Goal: Task Accomplishment & Management: Use online tool/utility

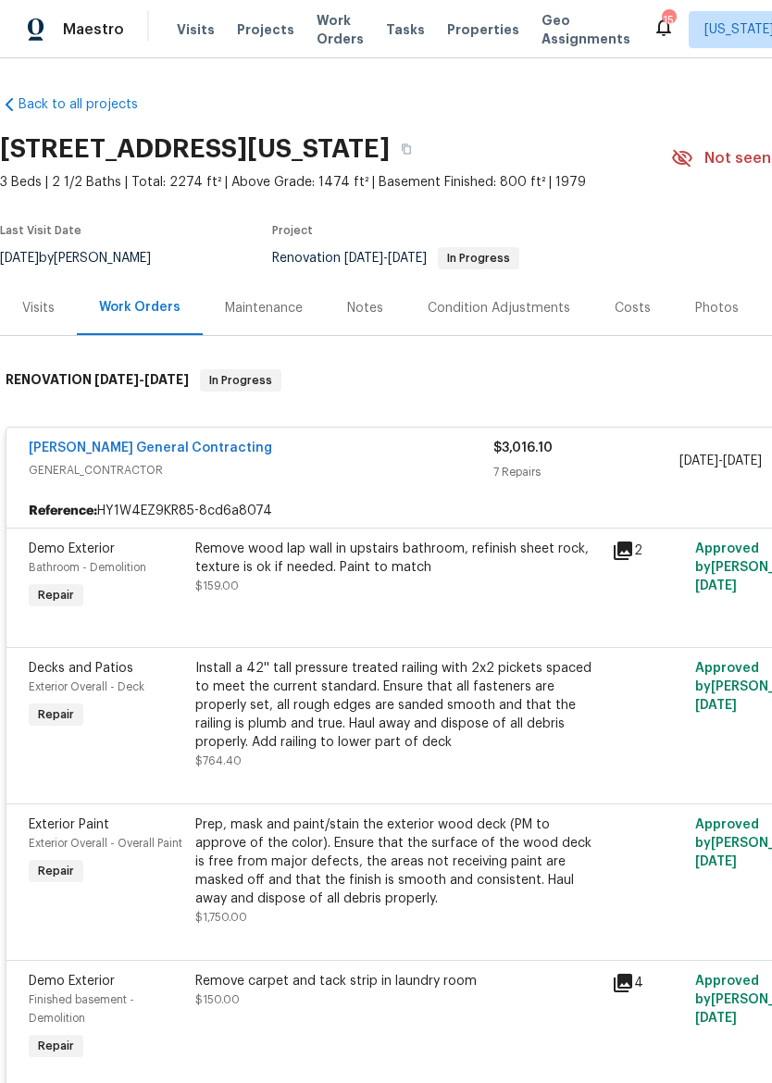
scroll to position [-10, 0]
click at [83, 30] on span "Maestro" at bounding box center [93, 29] width 61 height 19
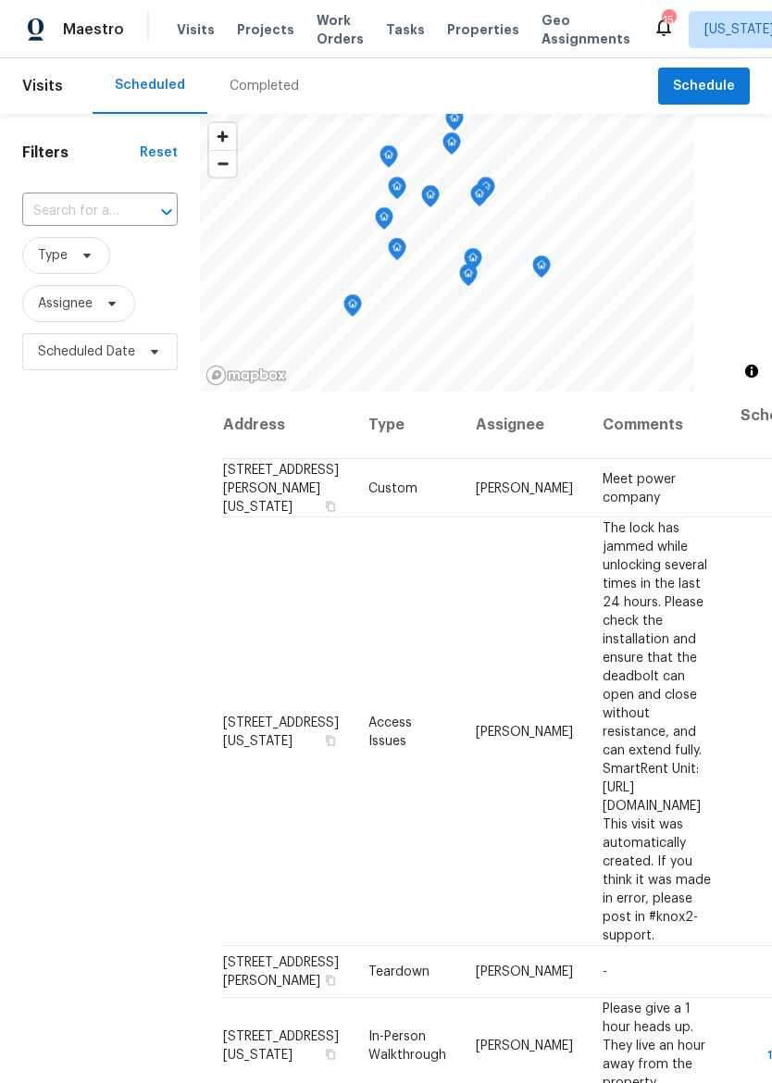
click at [455, 26] on span "Properties" at bounding box center [483, 29] width 72 height 19
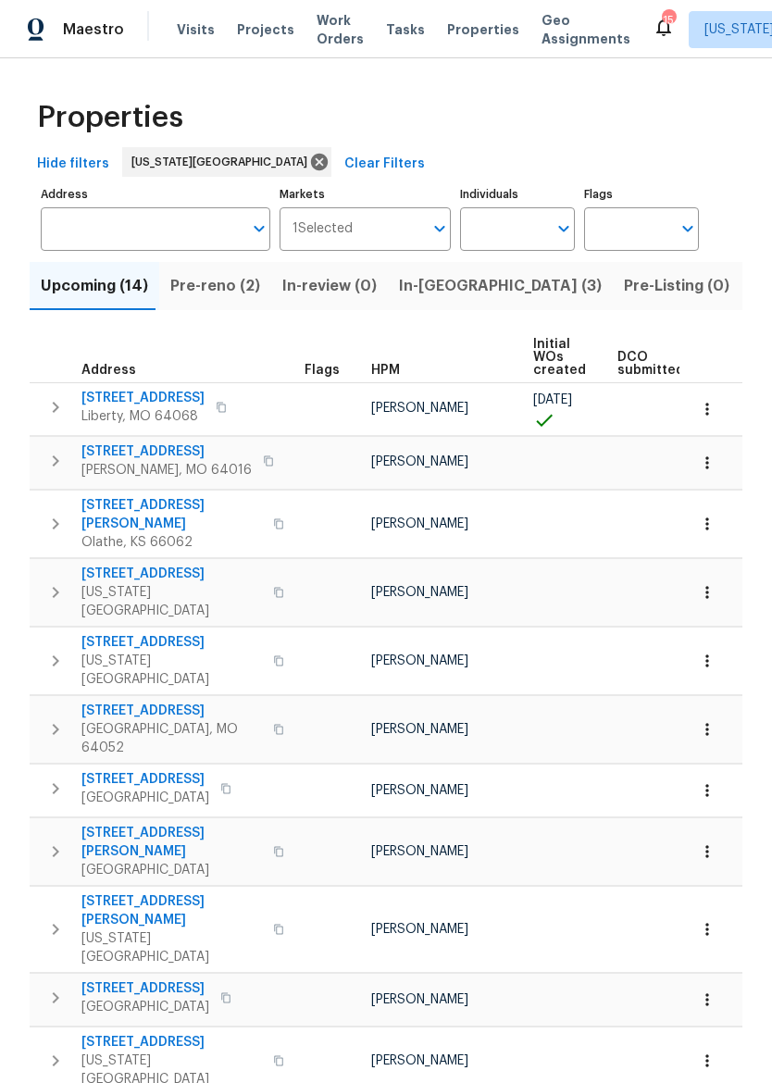
click at [127, 238] on input "Address" at bounding box center [142, 229] width 202 height 44
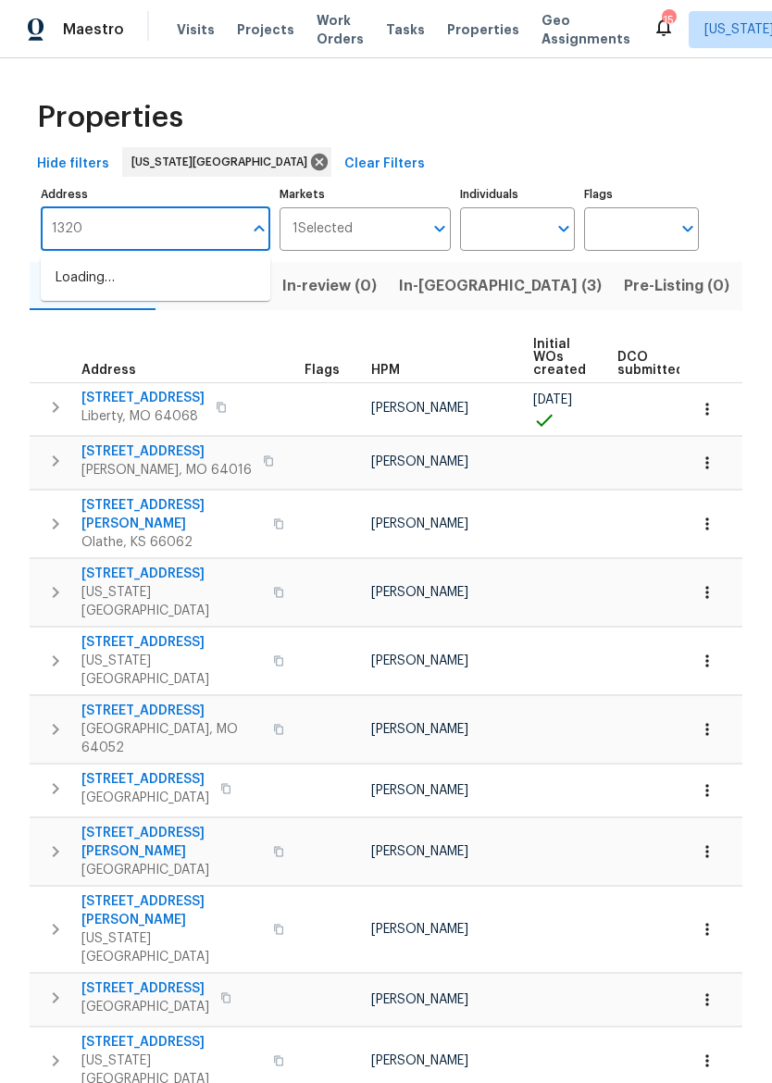
type input "13201"
click at [59, 290] on li "13201 E 53rd St Kansas City MO 64133" at bounding box center [156, 278] width 230 height 31
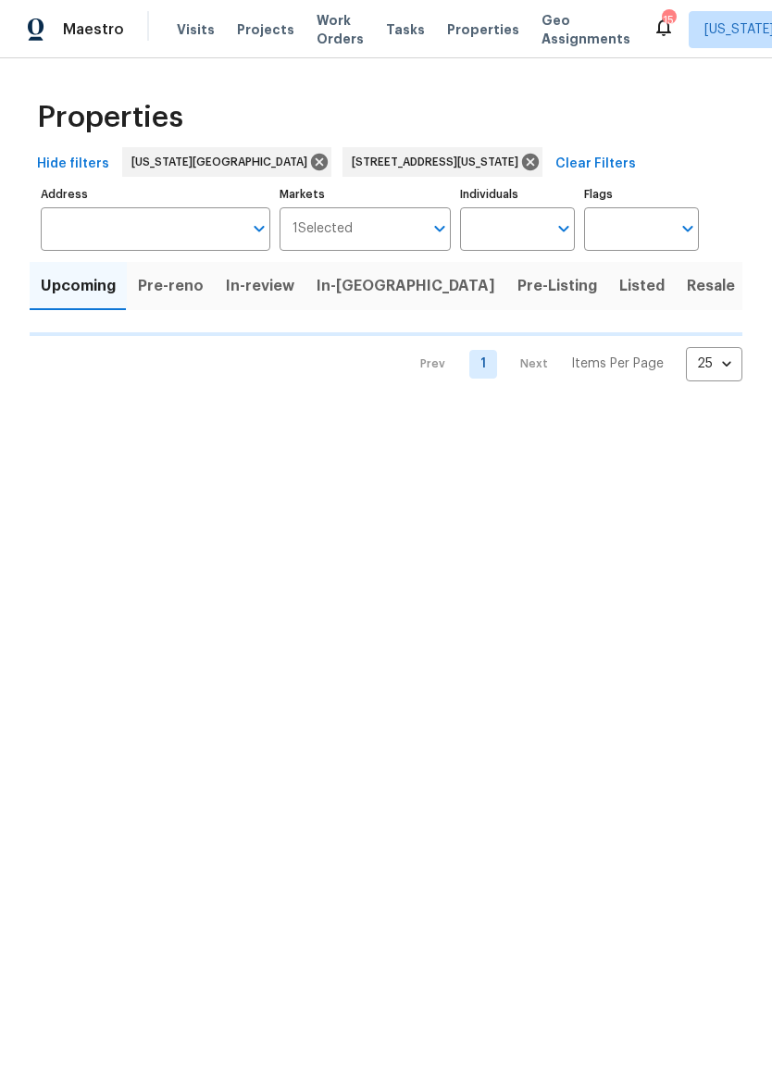
type input "13201 E 53rd St Kansas City MO 64133"
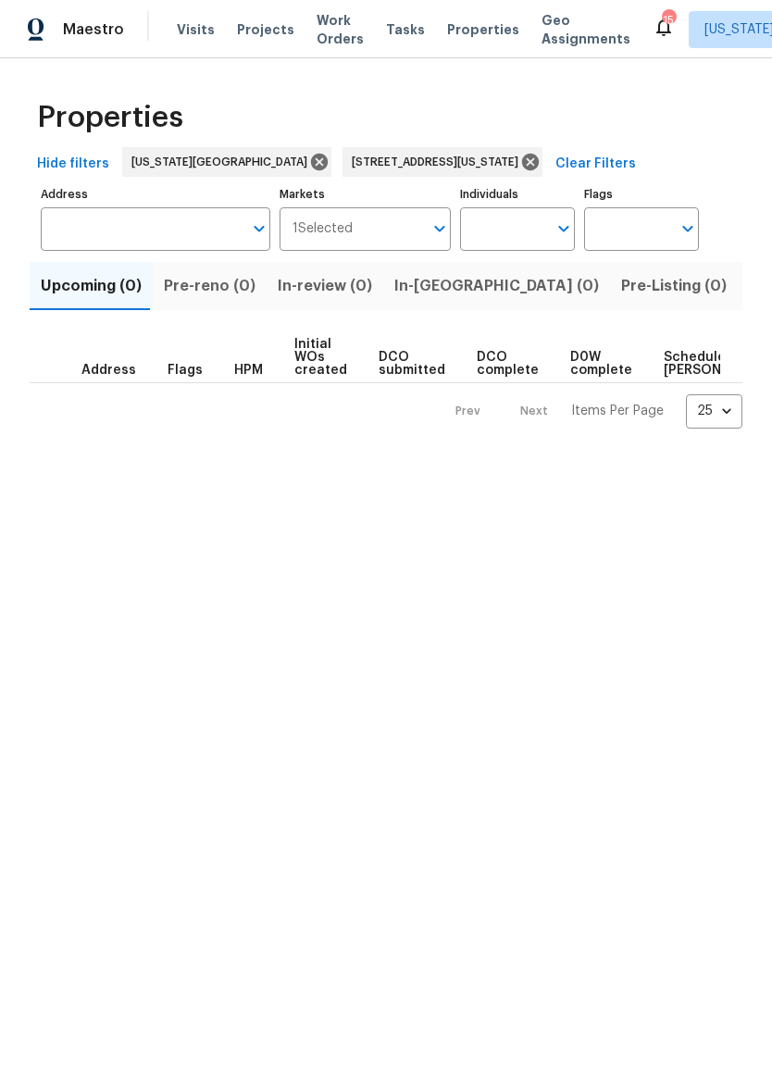
type input "13201 E 53rd St Kansas City MO 64133"
click at [749, 282] on span "Listed (1)" at bounding box center [782, 286] width 67 height 26
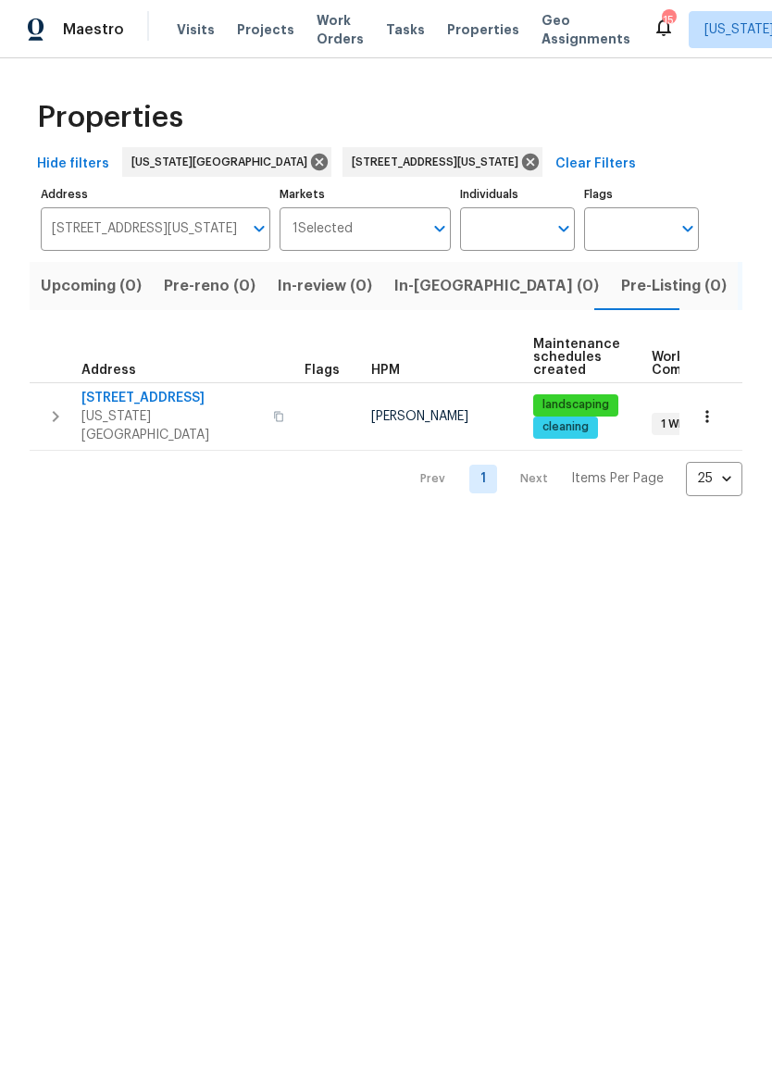
click at [98, 29] on span "Maestro" at bounding box center [93, 29] width 61 height 19
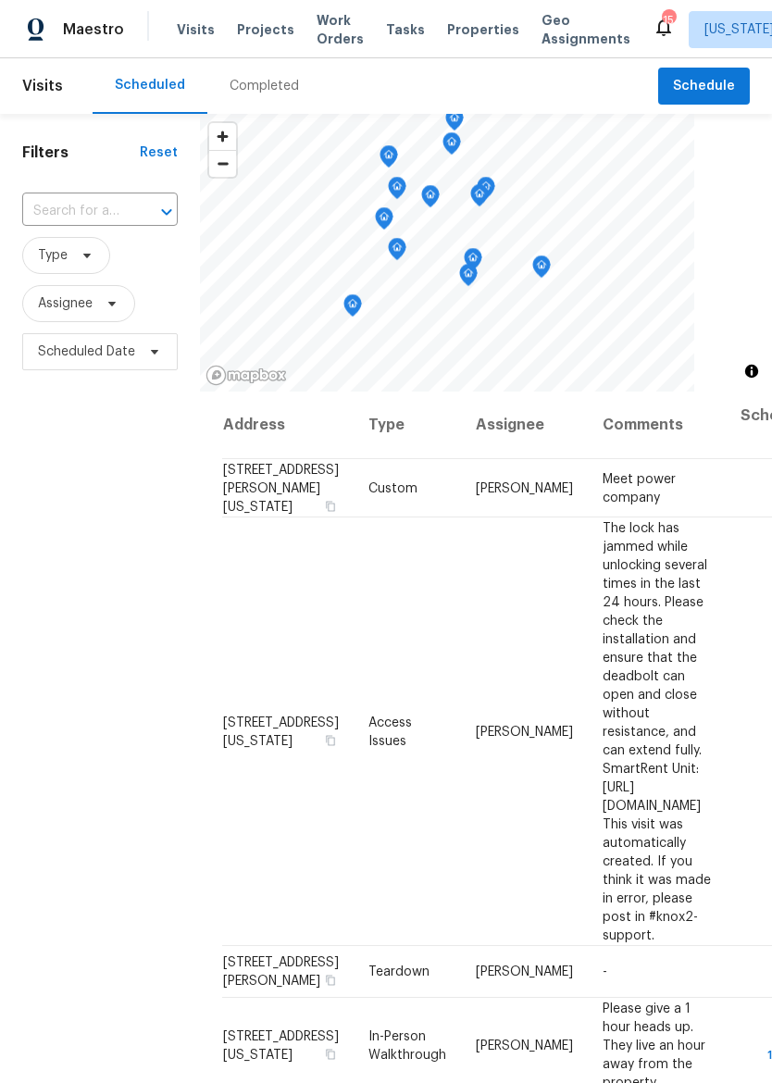
click at [456, 20] on span "Properties" at bounding box center [483, 29] width 72 height 19
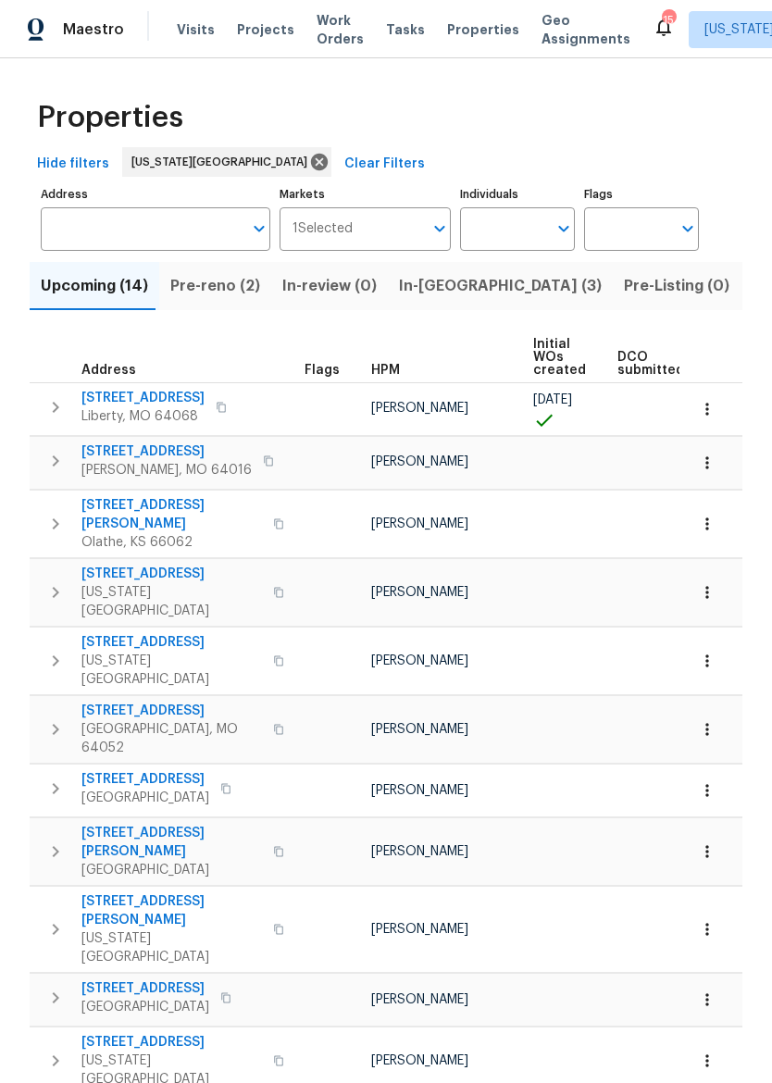
click at [218, 289] on span "Pre-reno (2)" at bounding box center [215, 286] width 90 height 26
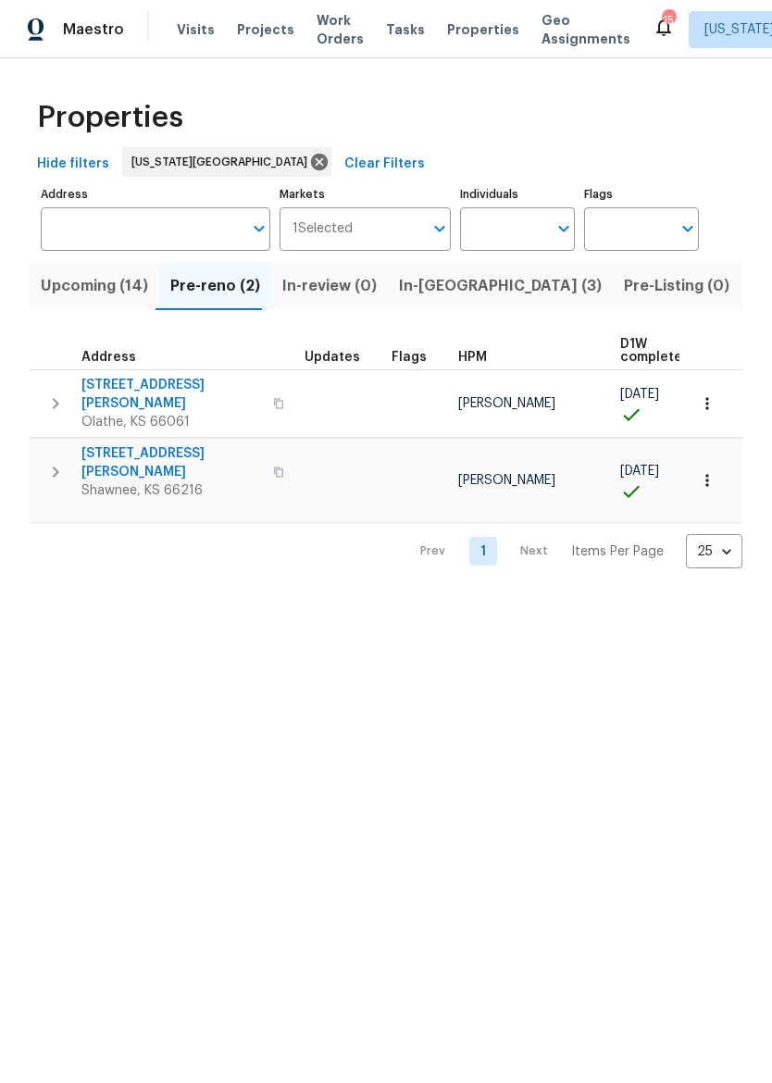
click at [132, 389] on span "612 N Logan St" at bounding box center [171, 394] width 181 height 37
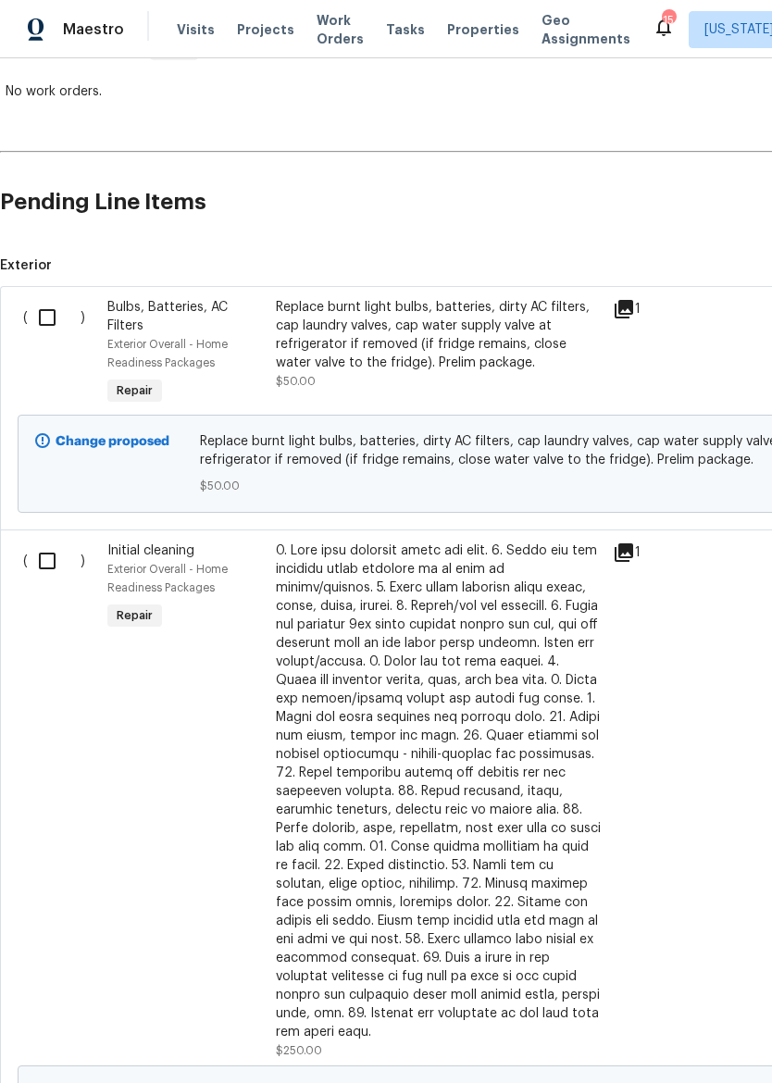
scroll to position [331, 0]
click at [67, 331] on input "checkbox" at bounding box center [54, 317] width 53 height 39
checkbox input "true"
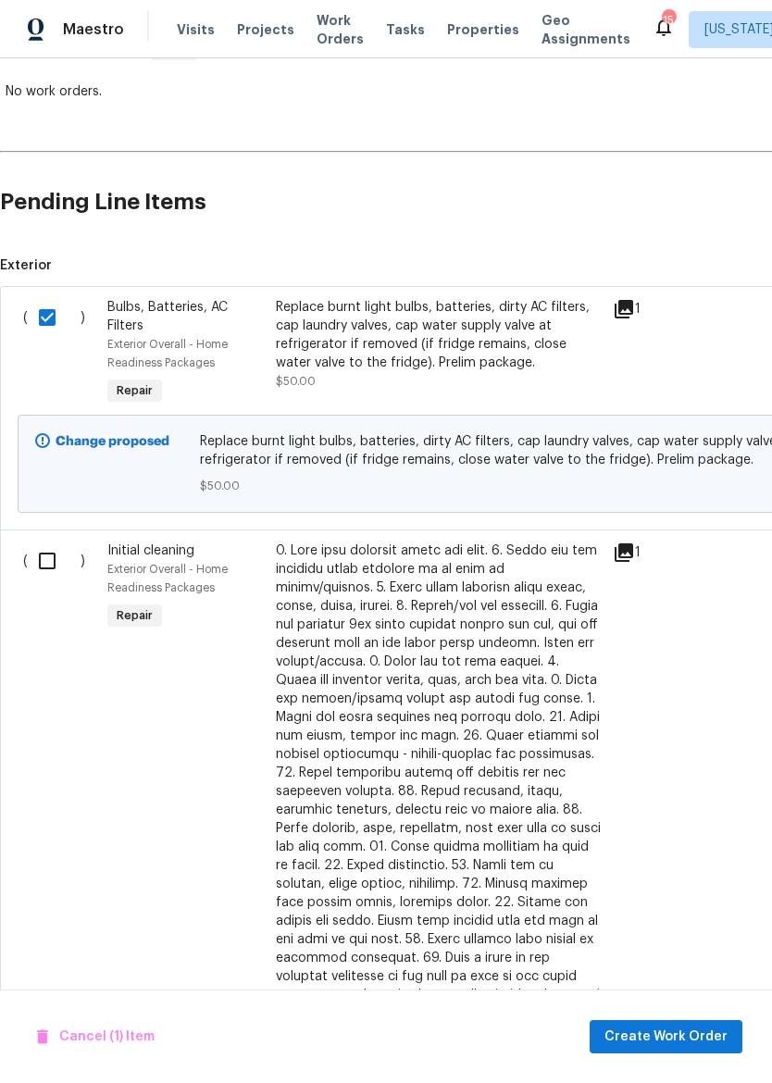
click at [47, 570] on input "checkbox" at bounding box center [54, 561] width 53 height 39
checkbox input "true"
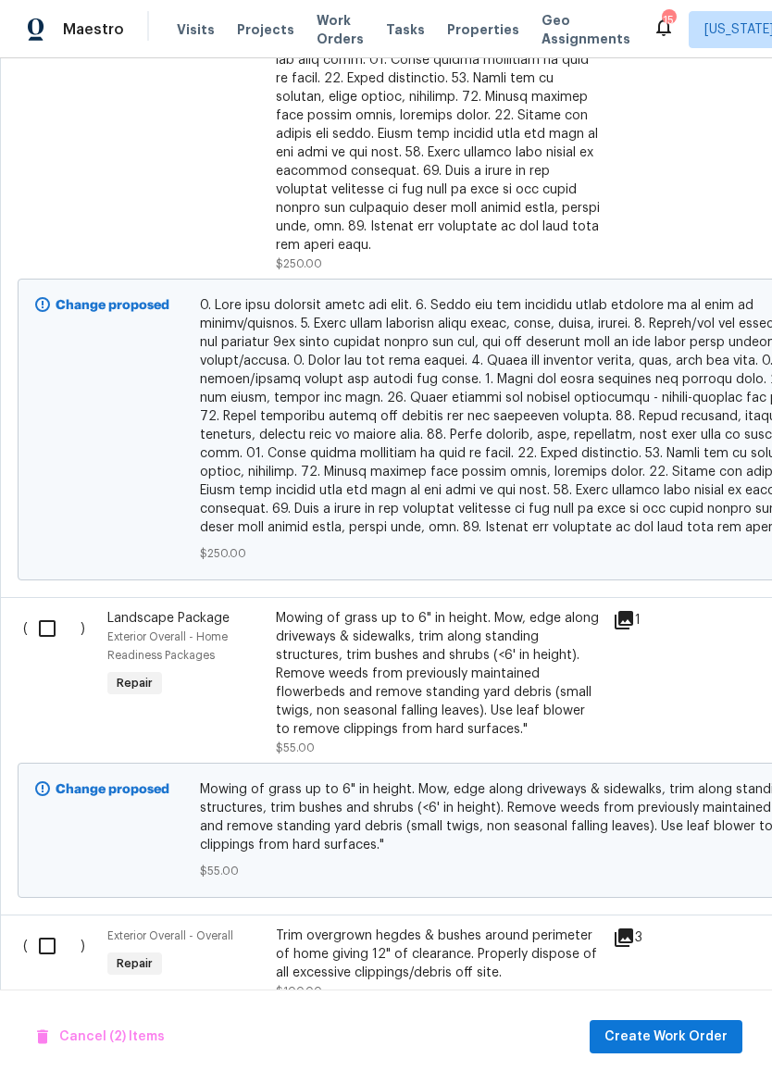
scroll to position [1122, 0]
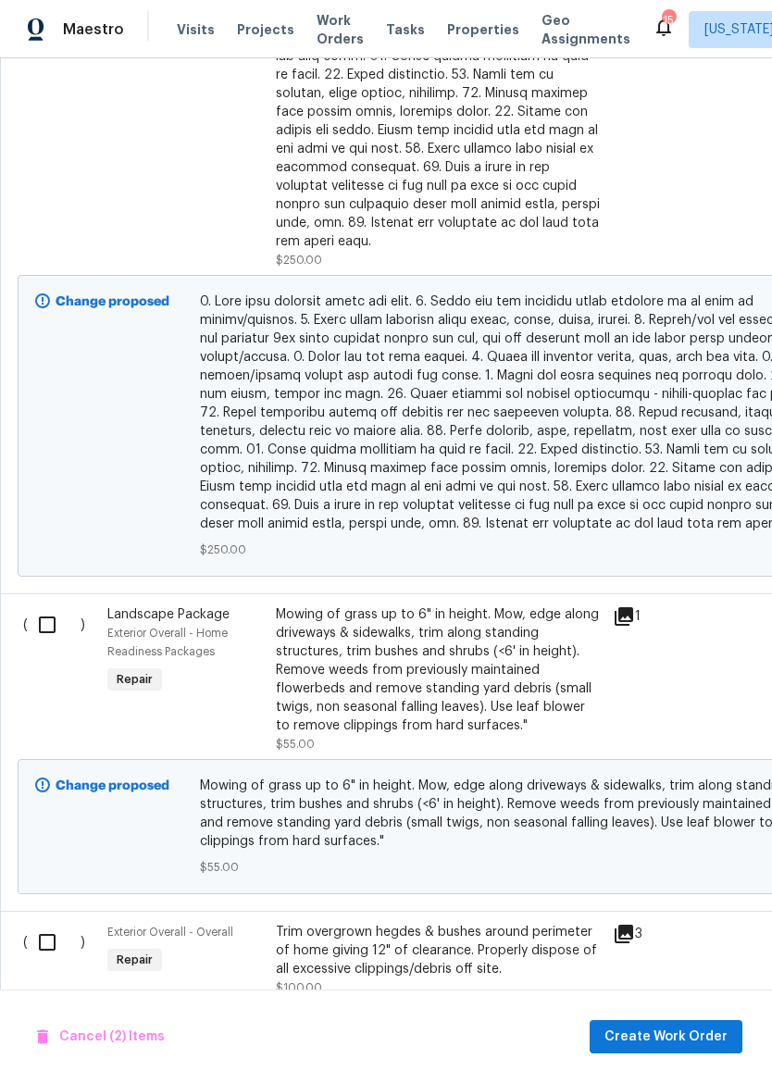
click at [53, 626] on input "checkbox" at bounding box center [54, 625] width 53 height 39
checkbox input "true"
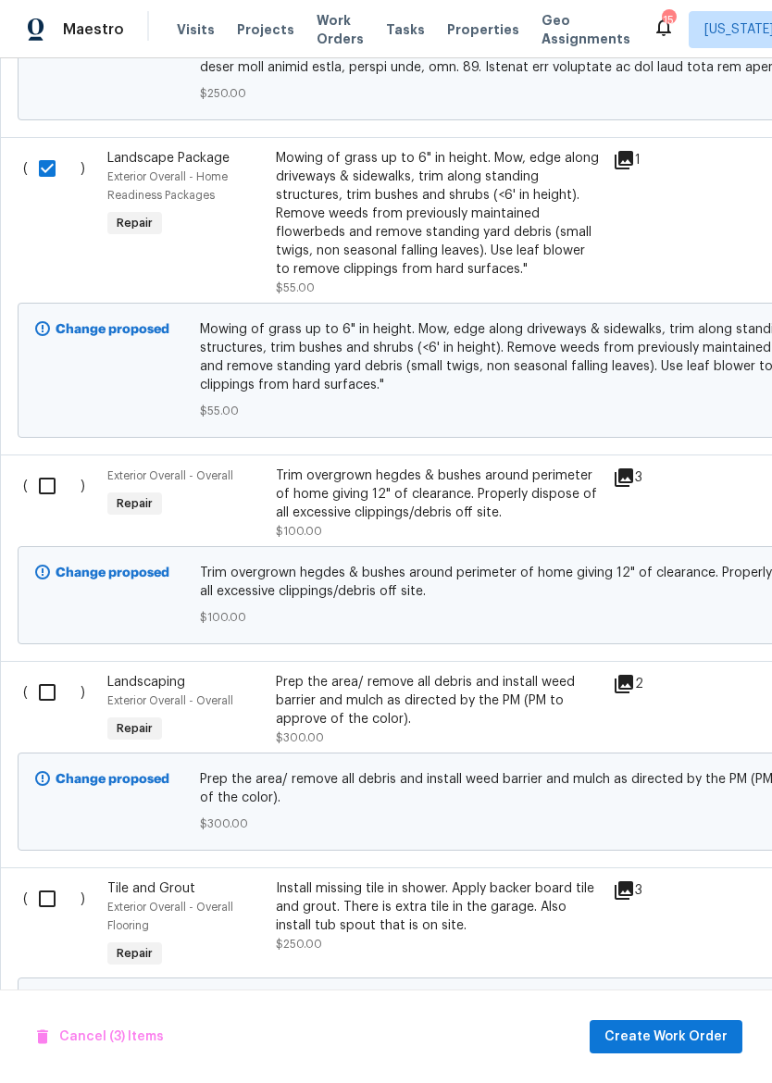
scroll to position [1588, 0]
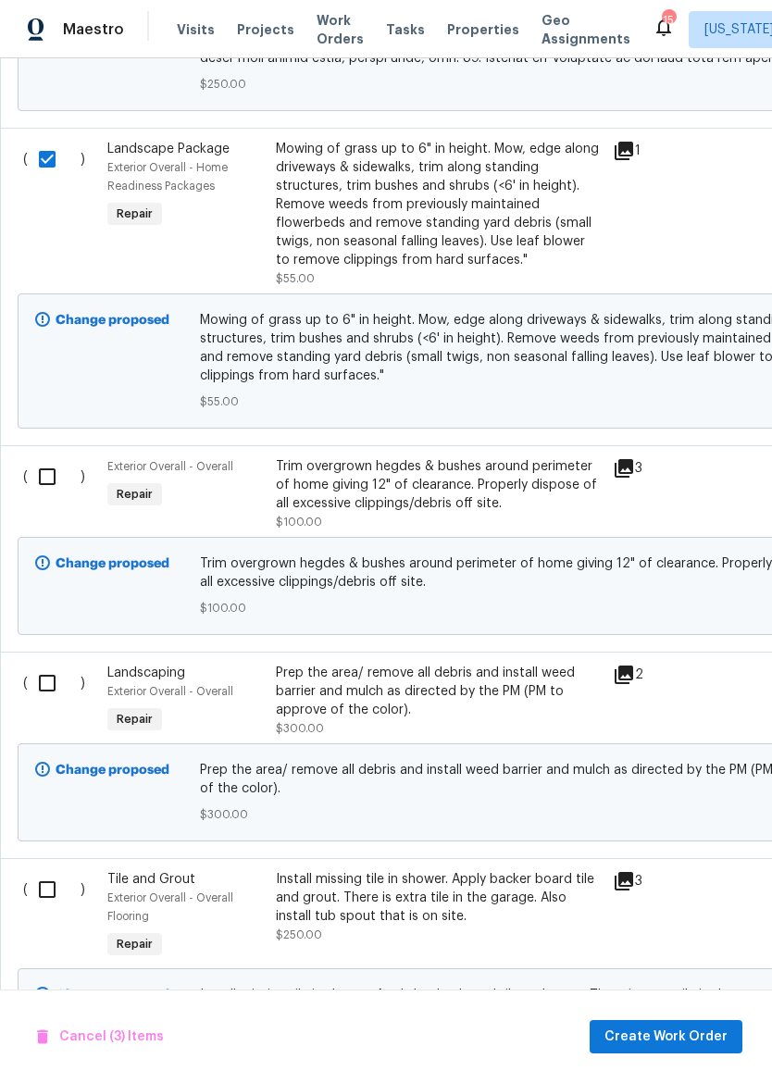
click at [47, 469] on input "checkbox" at bounding box center [54, 476] width 53 height 39
checkbox input "true"
click at [54, 687] on input "checkbox" at bounding box center [54, 683] width 53 height 39
checkbox input "true"
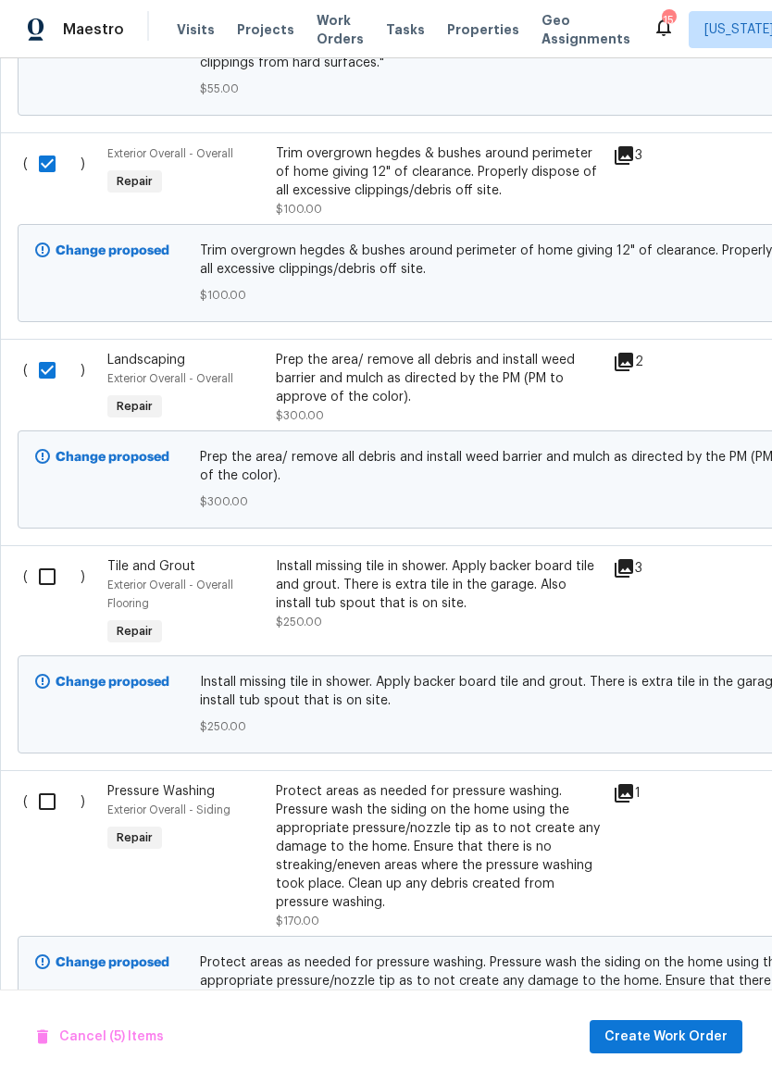
scroll to position [1904, 0]
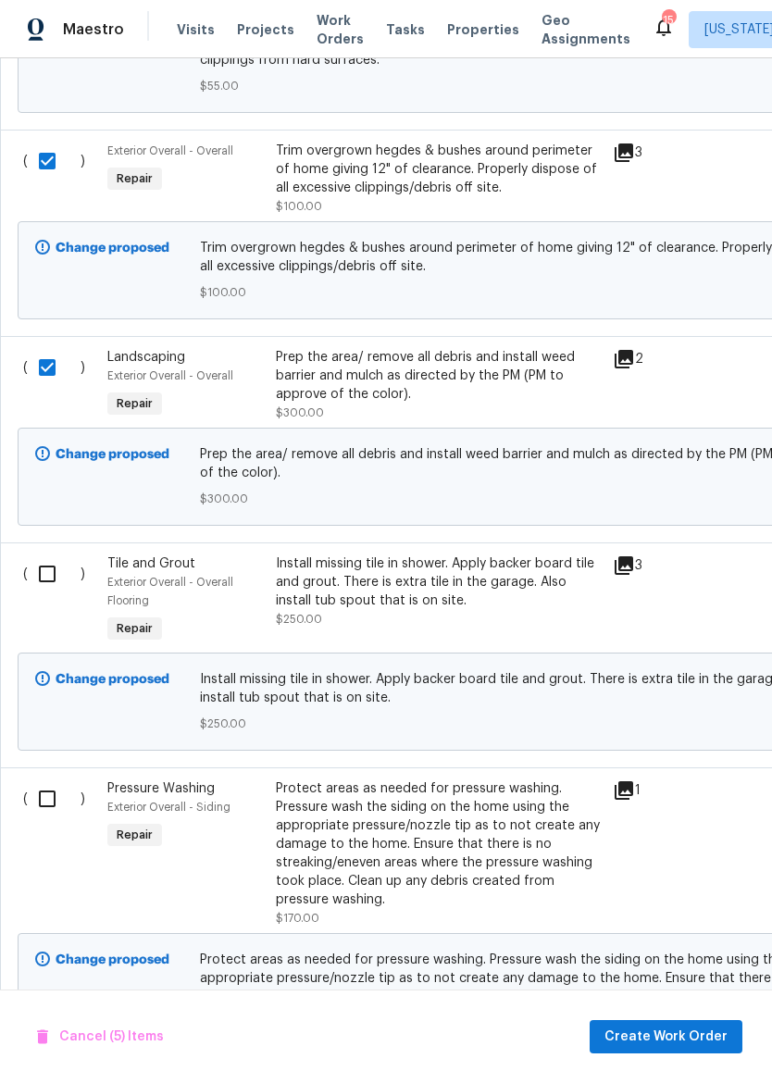
click at [47, 556] on input "checkbox" at bounding box center [54, 574] width 53 height 39
checkbox input "true"
click at [48, 798] on input "checkbox" at bounding box center [54, 799] width 53 height 39
checkbox input "true"
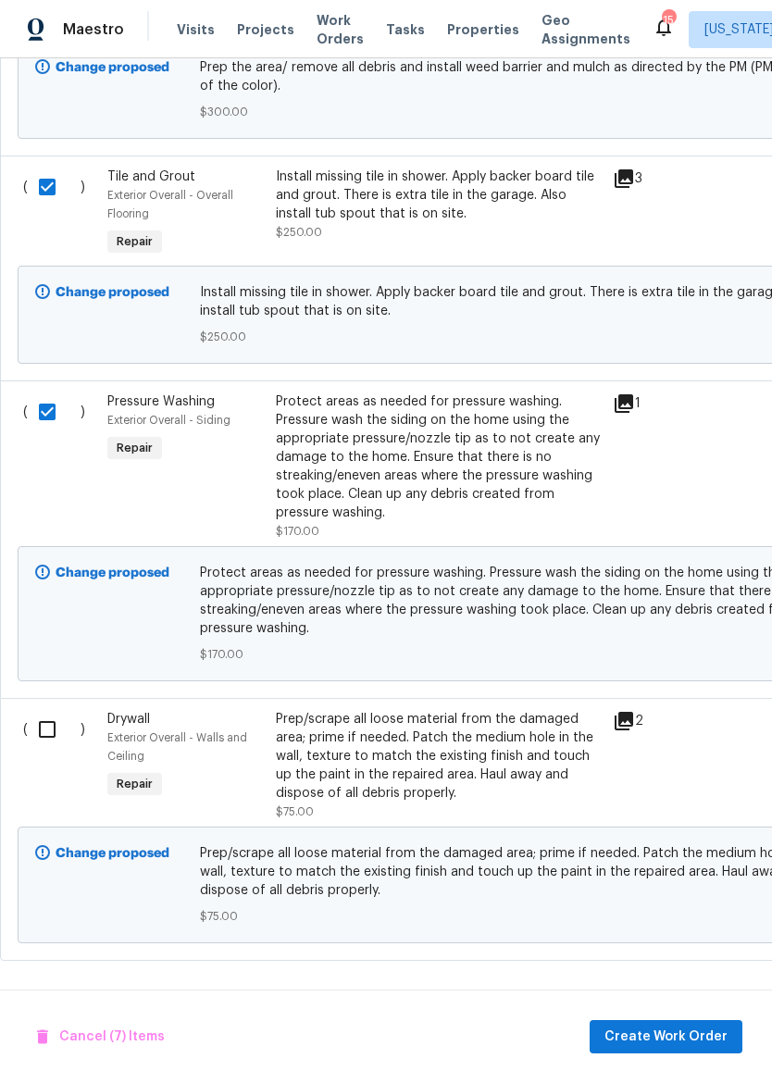
scroll to position [2286, -1]
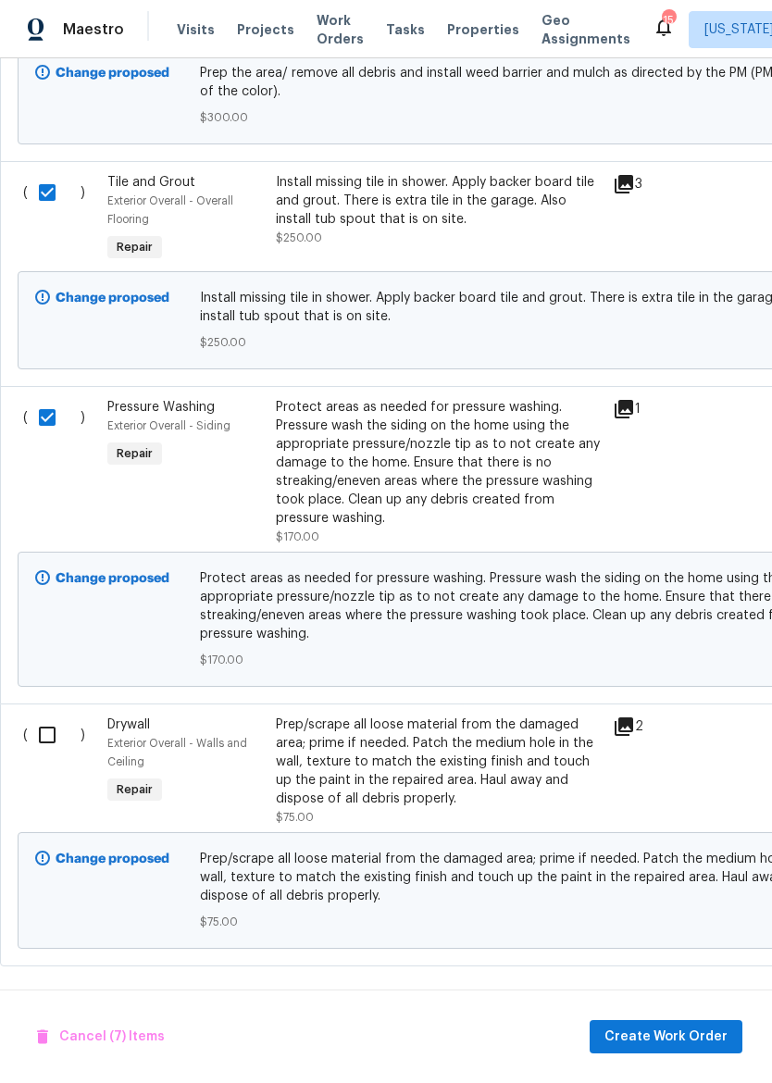
click at [42, 728] on input "checkbox" at bounding box center [54, 735] width 53 height 39
checkbox input "true"
click at [672, 1026] on span "Create Work Order" at bounding box center [666, 1037] width 123 height 23
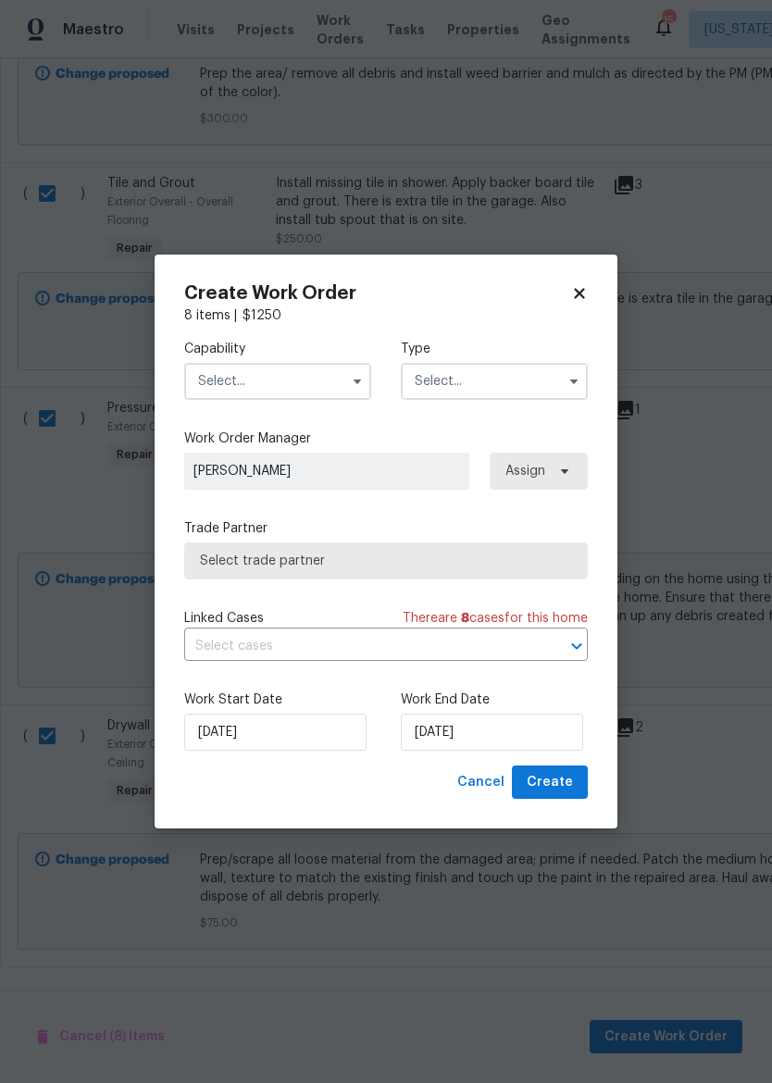
click at [307, 383] on input "text" at bounding box center [277, 381] width 187 height 37
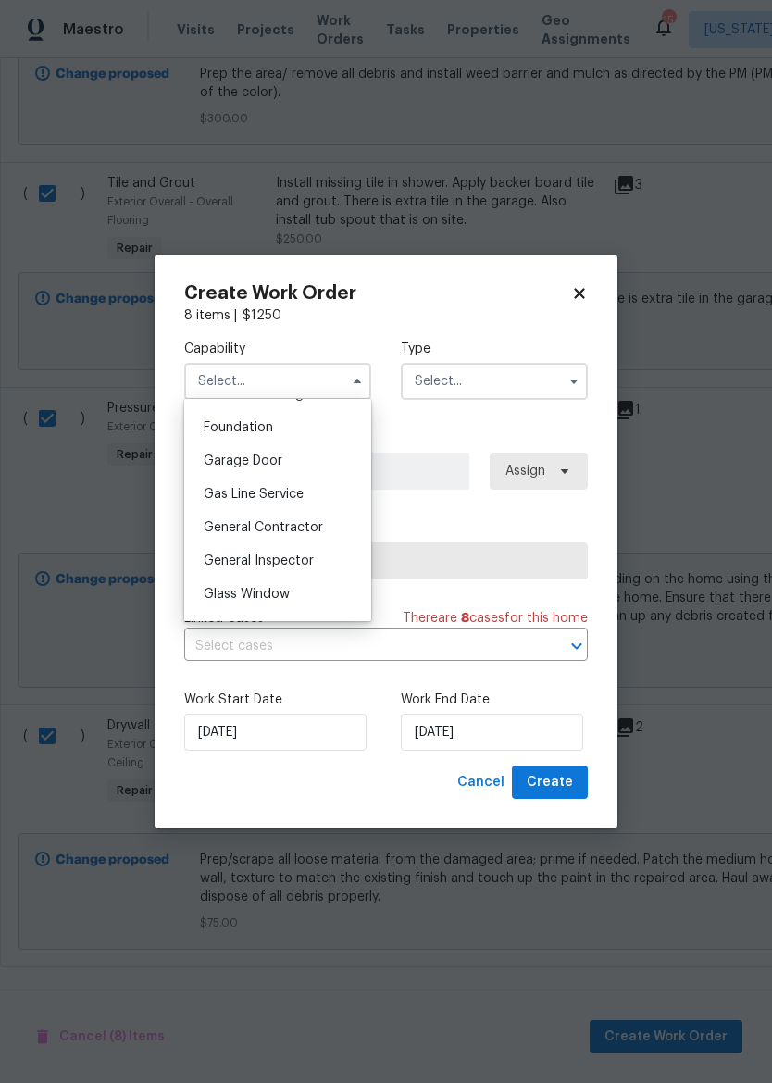
scroll to position [784, 0]
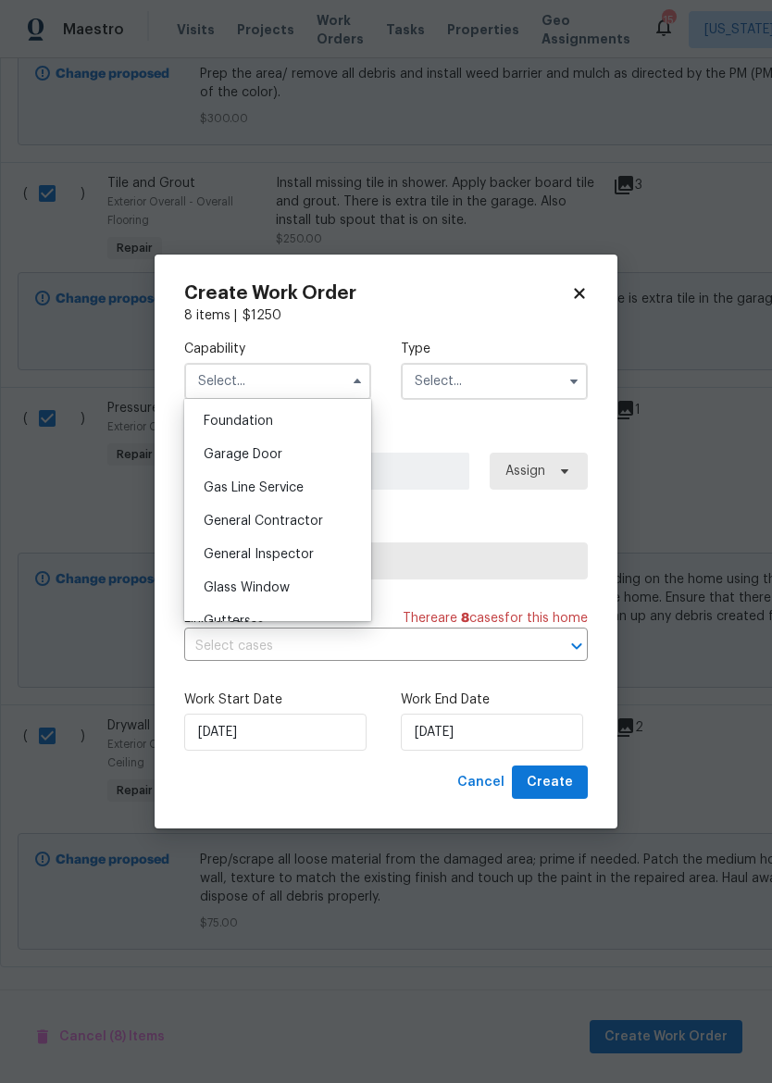
click at [321, 519] on div "General Contractor" at bounding box center [278, 521] width 178 height 33
type input "General Contractor"
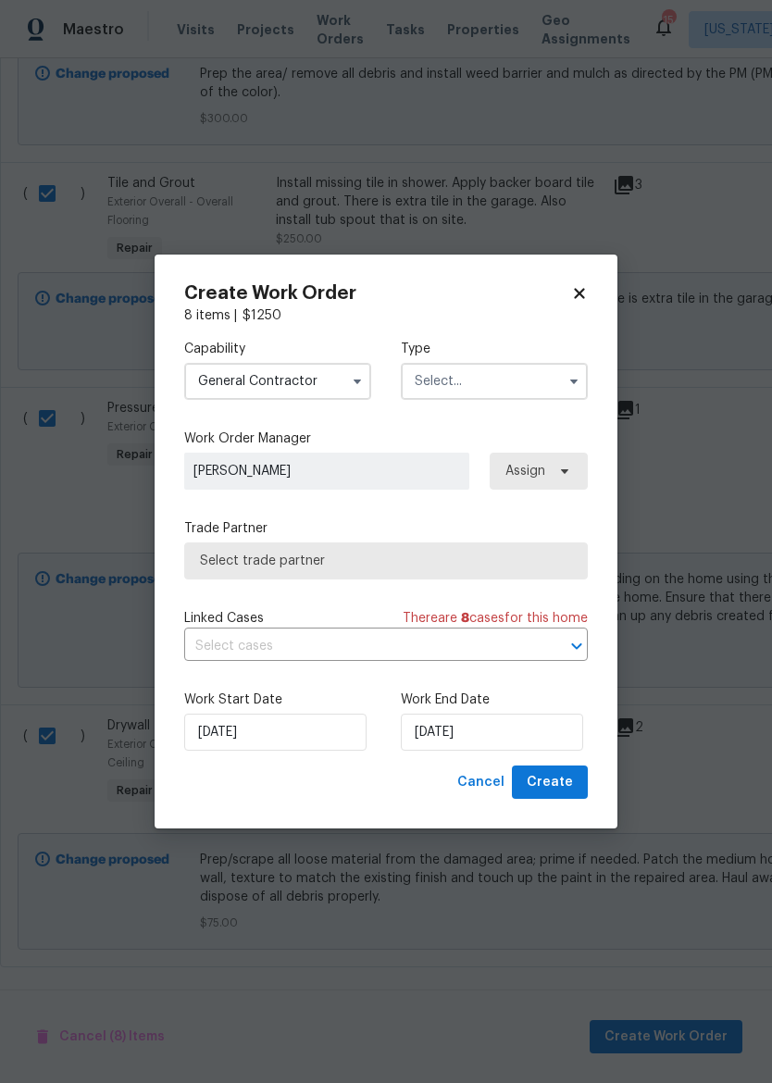
click at [491, 383] on input "text" at bounding box center [494, 381] width 187 height 37
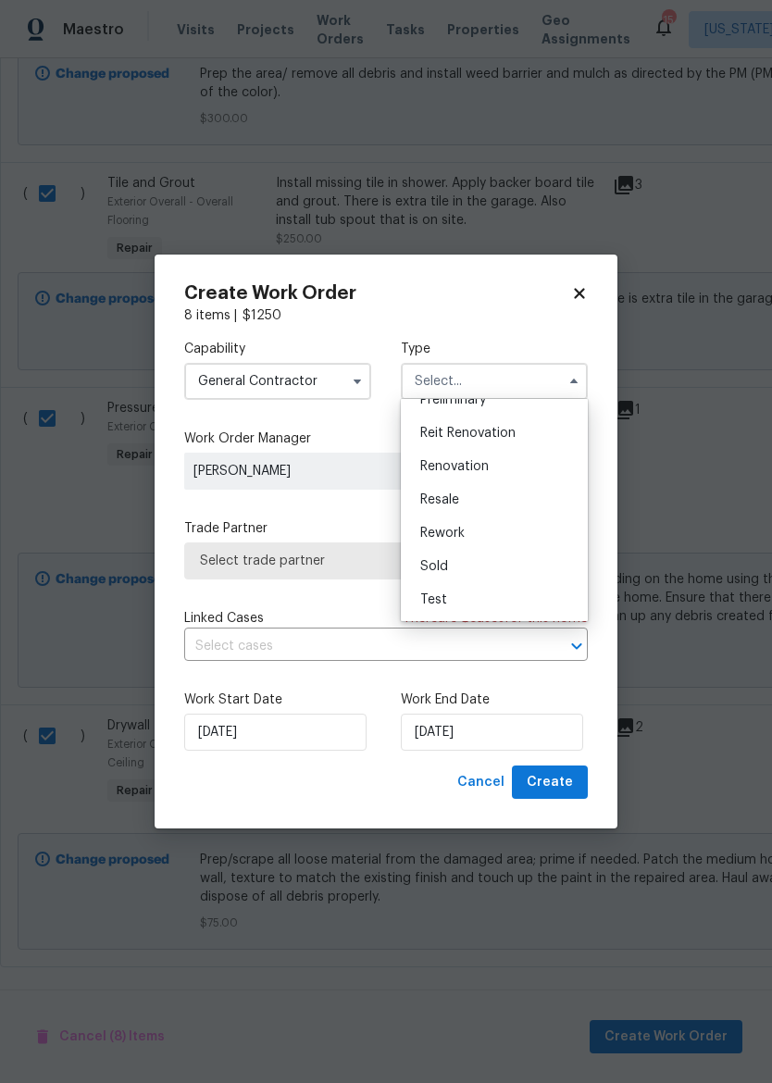
scroll to position [420, 0]
click at [519, 468] on div "Renovation" at bounding box center [495, 466] width 178 height 33
type input "Renovation"
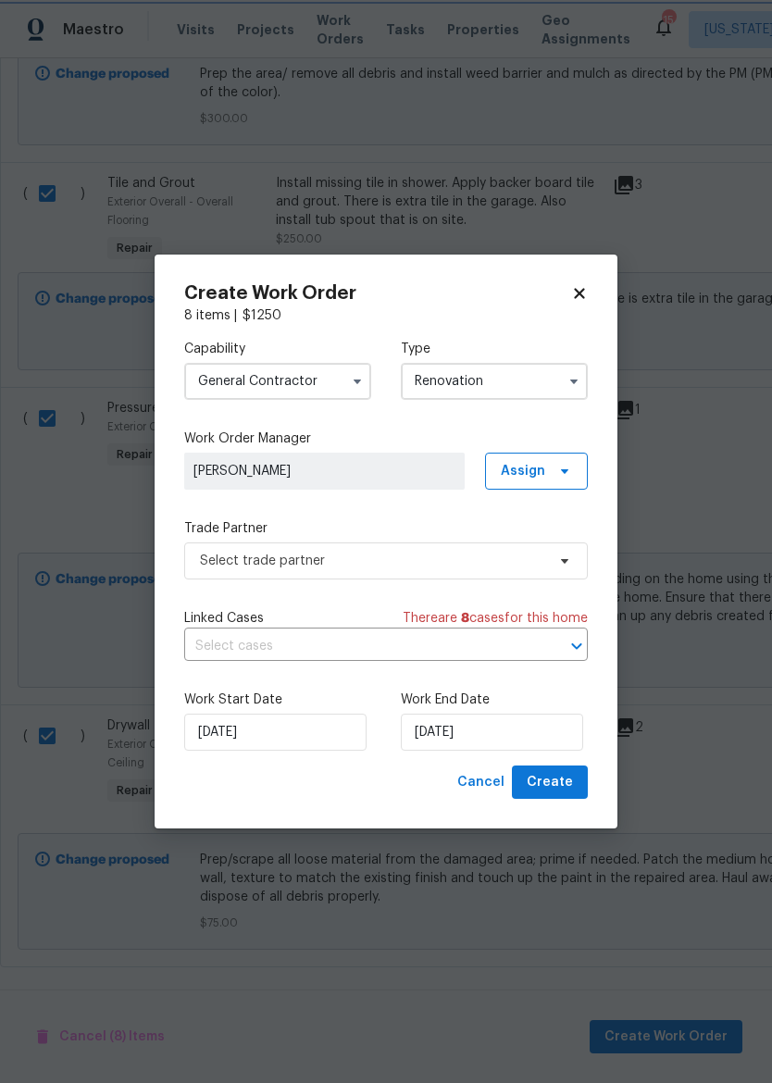
scroll to position [0, 0]
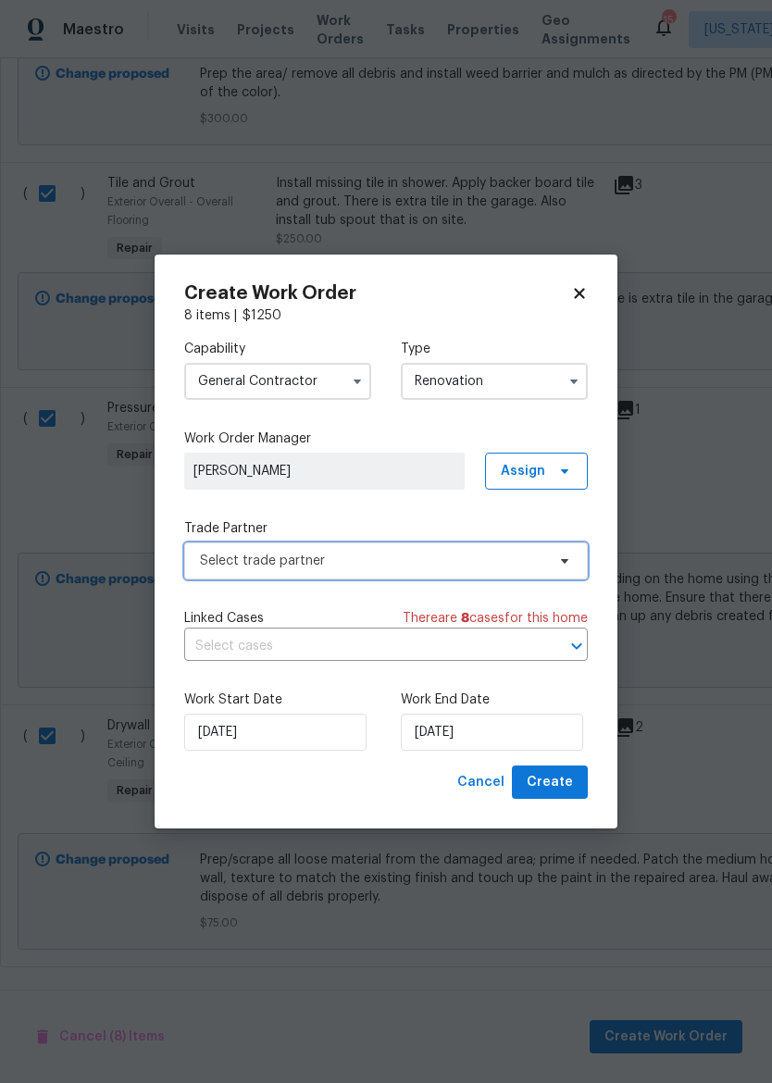
click at [421, 557] on span "Select trade partner" at bounding box center [372, 561] width 345 height 19
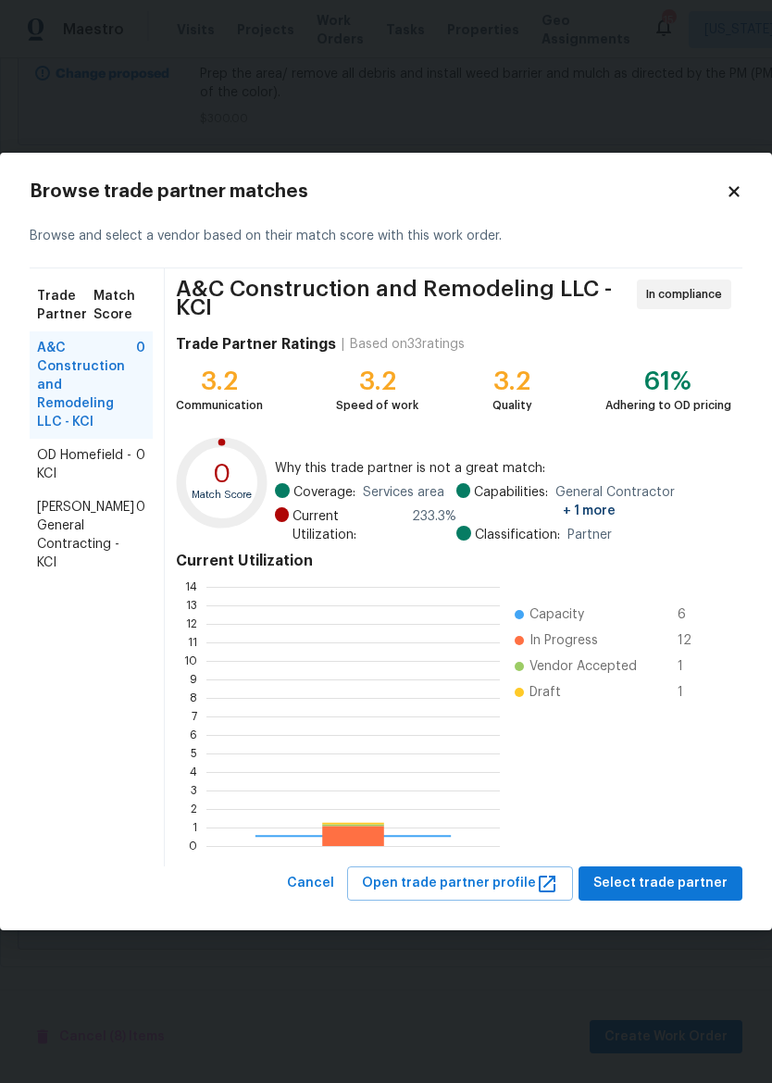
scroll to position [259, 294]
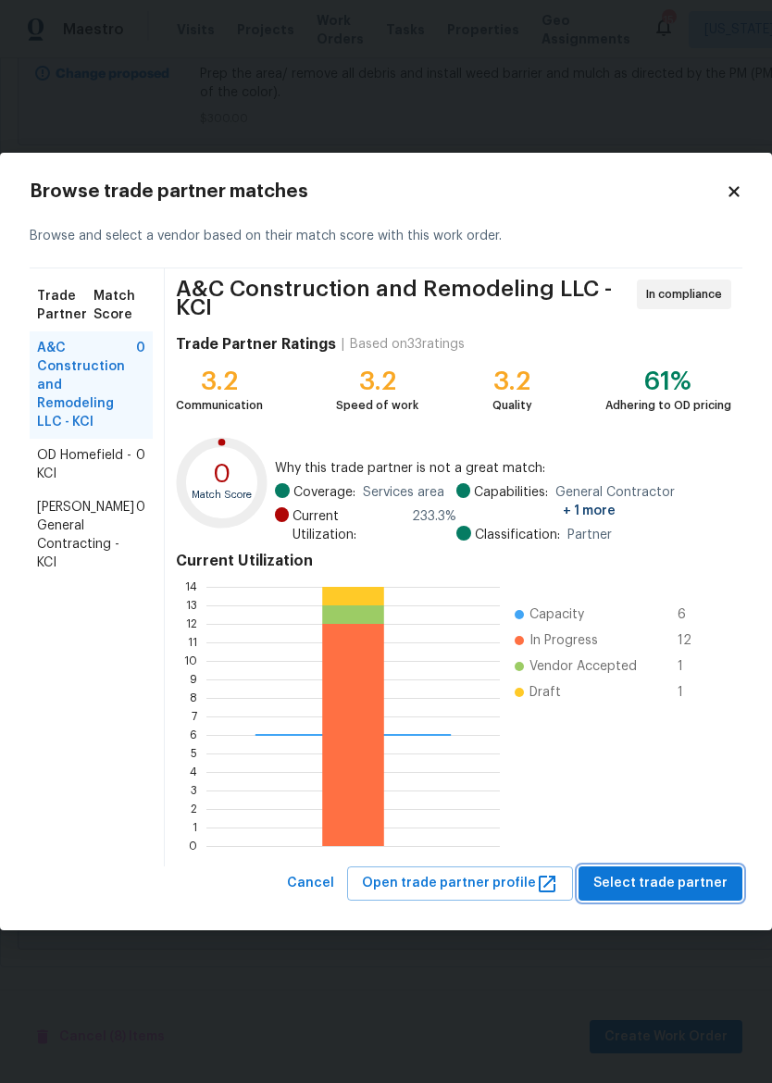
click at [688, 867] on button "Select trade partner" at bounding box center [661, 884] width 164 height 34
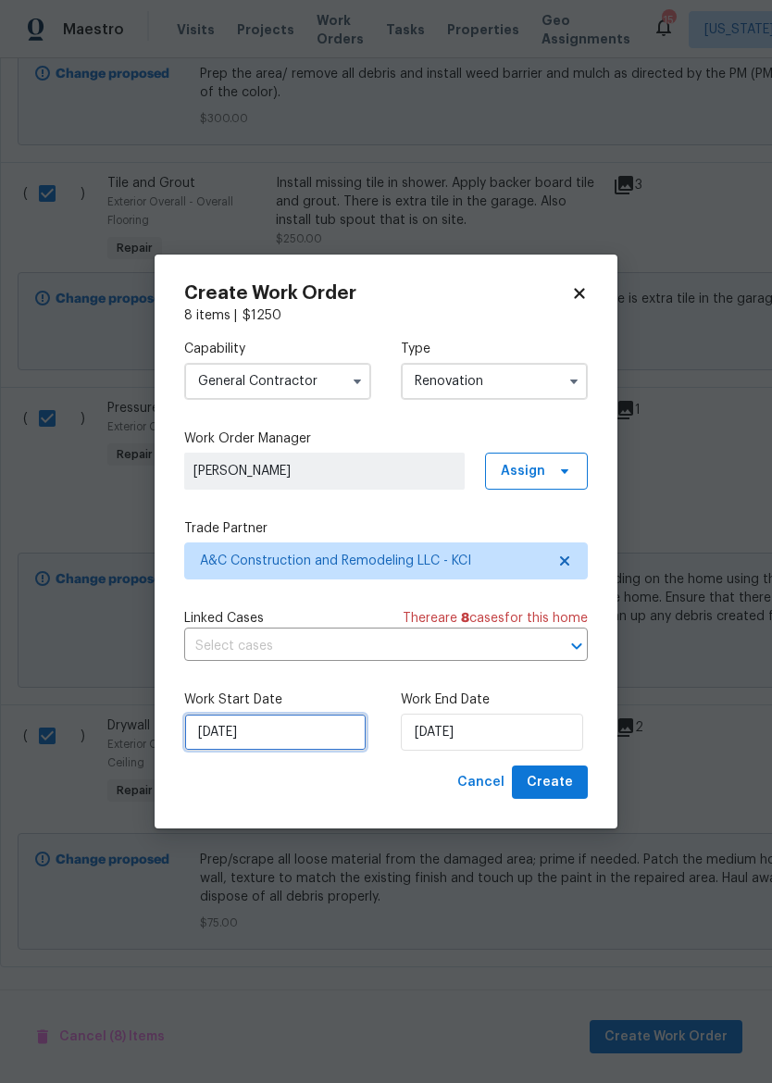
click at [323, 729] on input "[DATE]" at bounding box center [275, 732] width 182 height 37
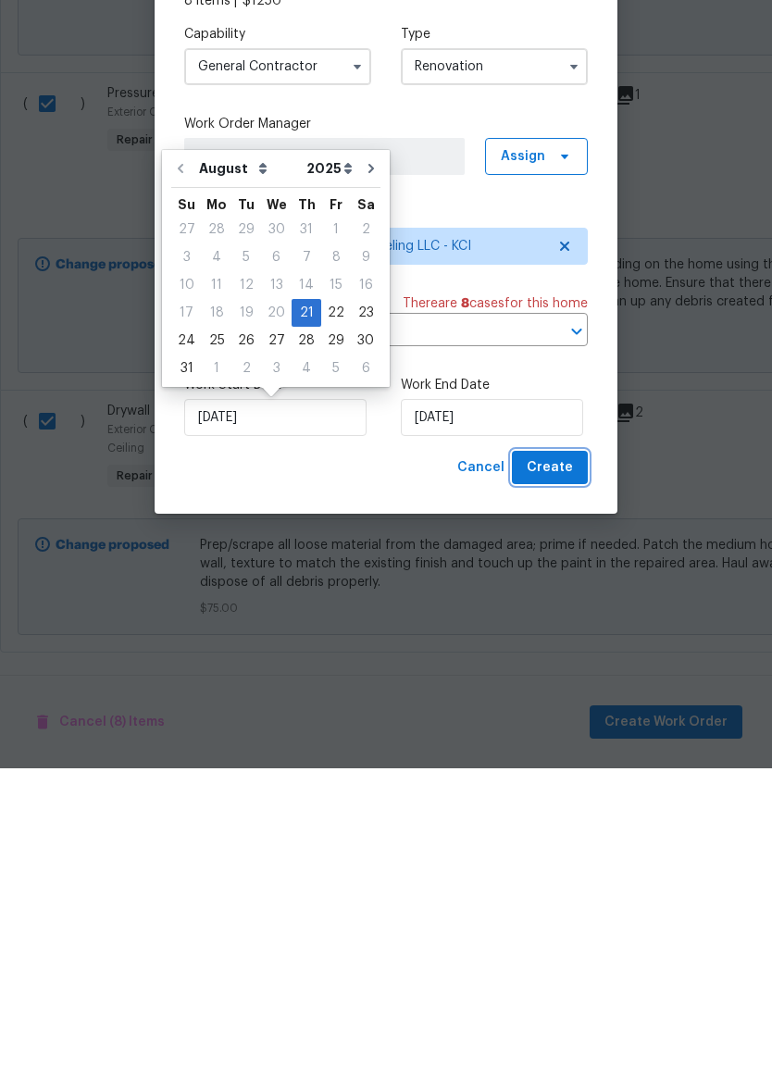
click at [563, 771] on span "Create" at bounding box center [550, 782] width 46 height 23
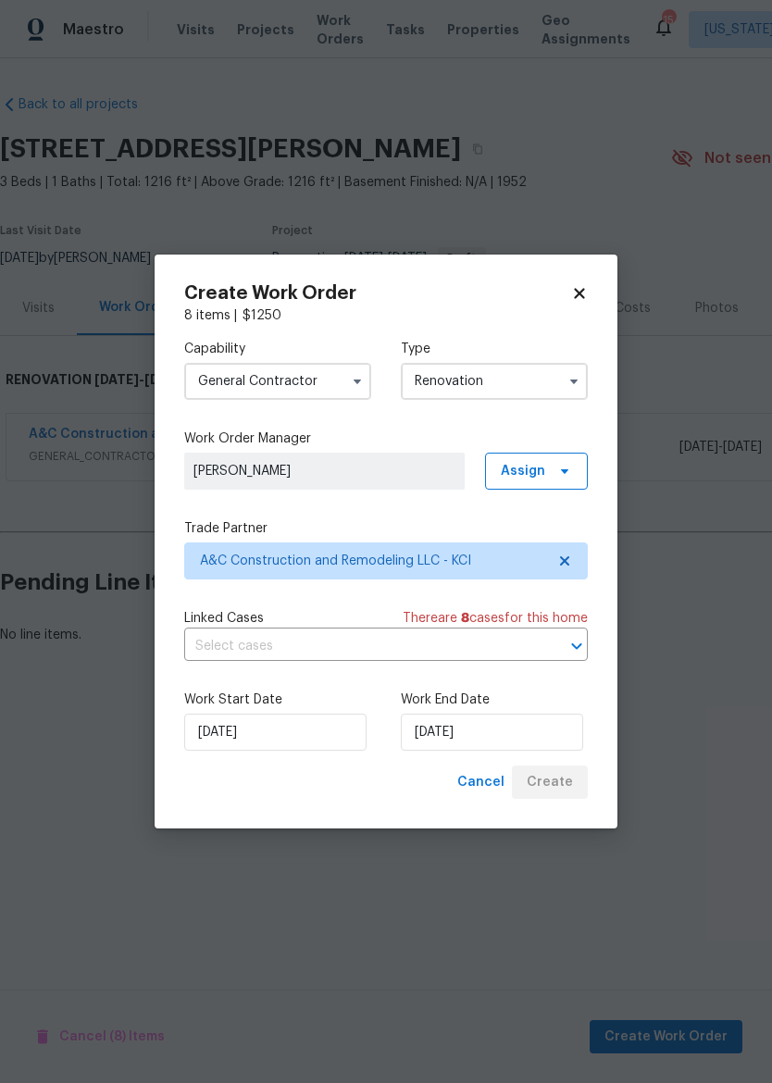
scroll to position [0, 0]
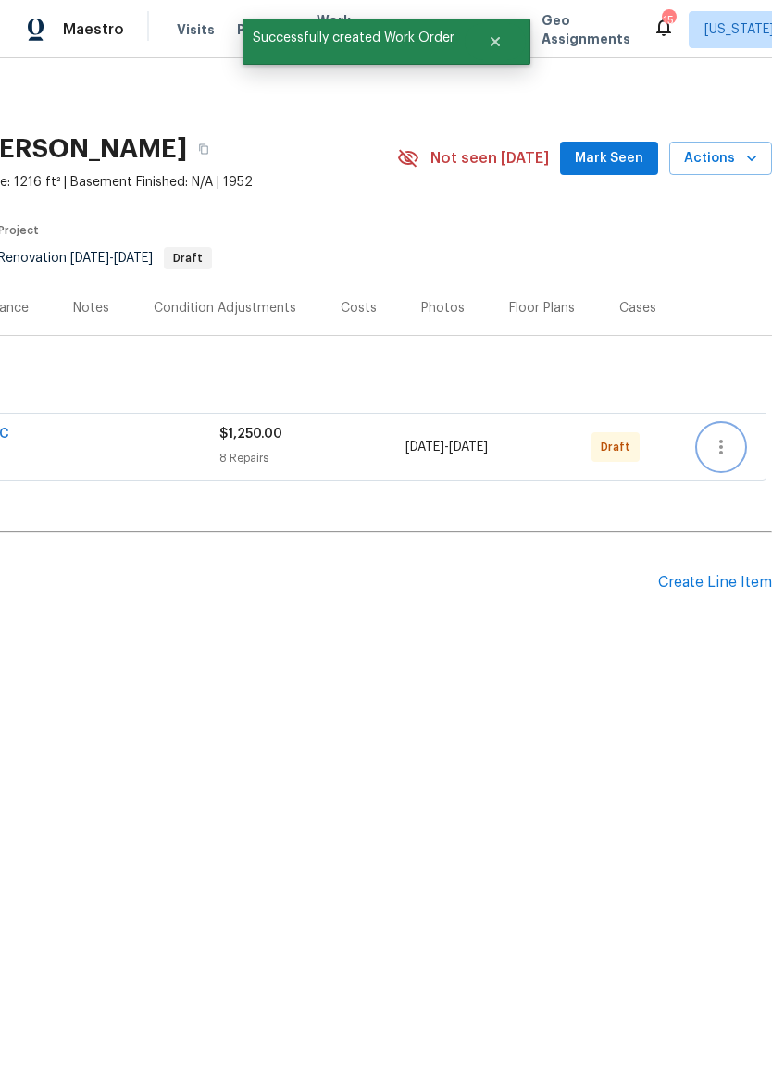
click at [726, 449] on icon "button" at bounding box center [721, 447] width 22 height 22
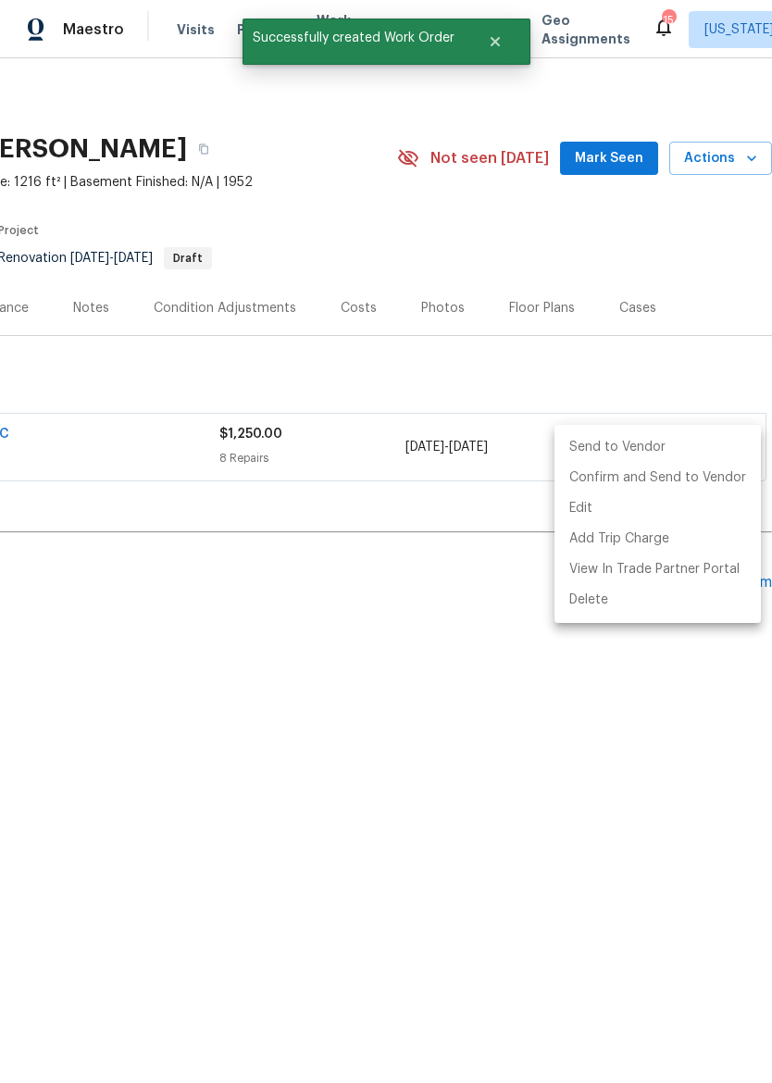
click at [631, 446] on li "Send to Vendor" at bounding box center [658, 447] width 206 height 31
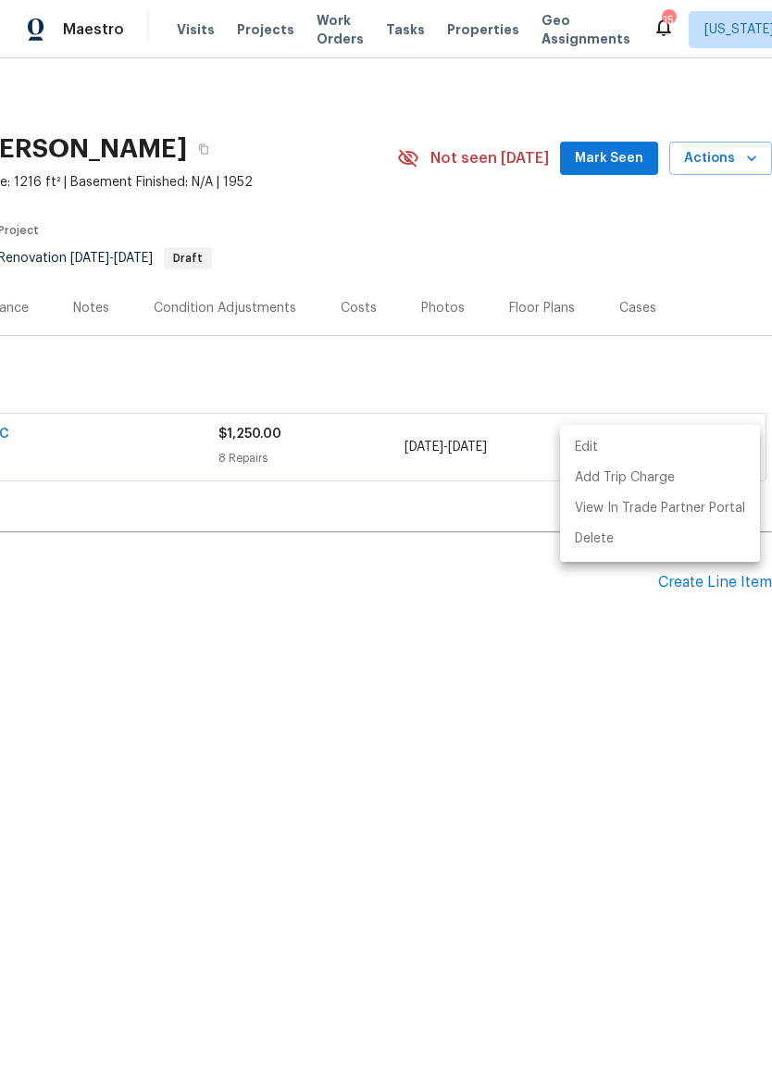
click at [529, 677] on div at bounding box center [386, 541] width 772 height 1083
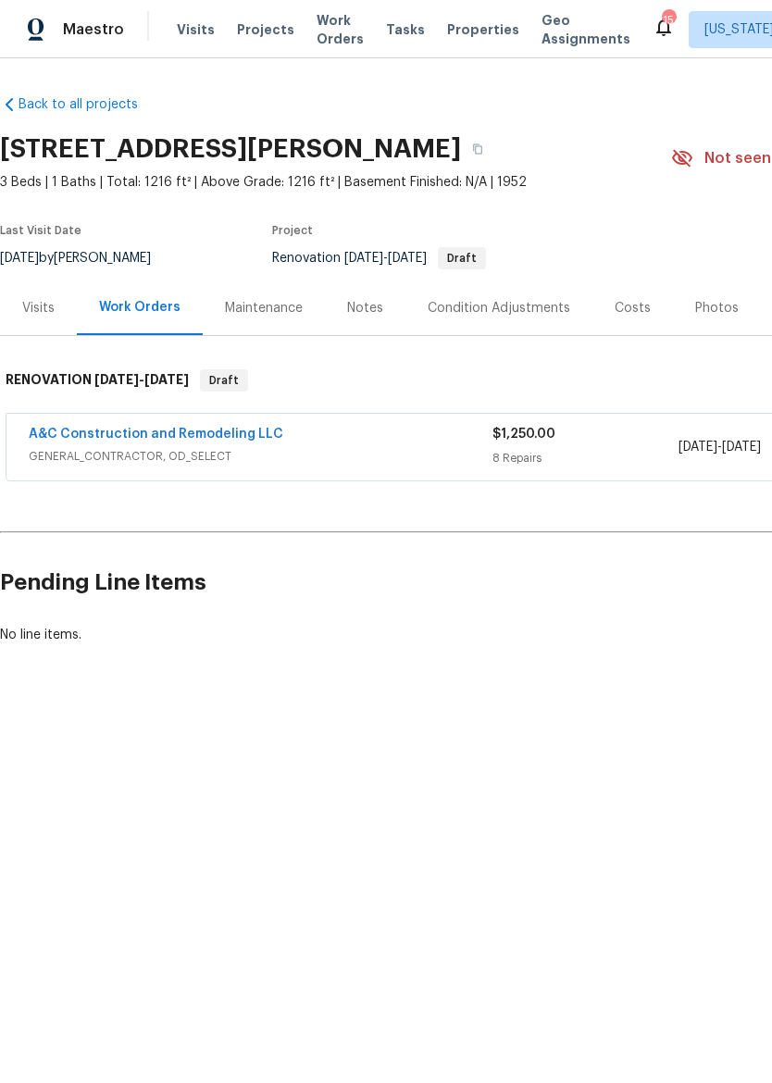
scroll to position [0, 0]
click at [30, 29] on img at bounding box center [36, 30] width 17 height 23
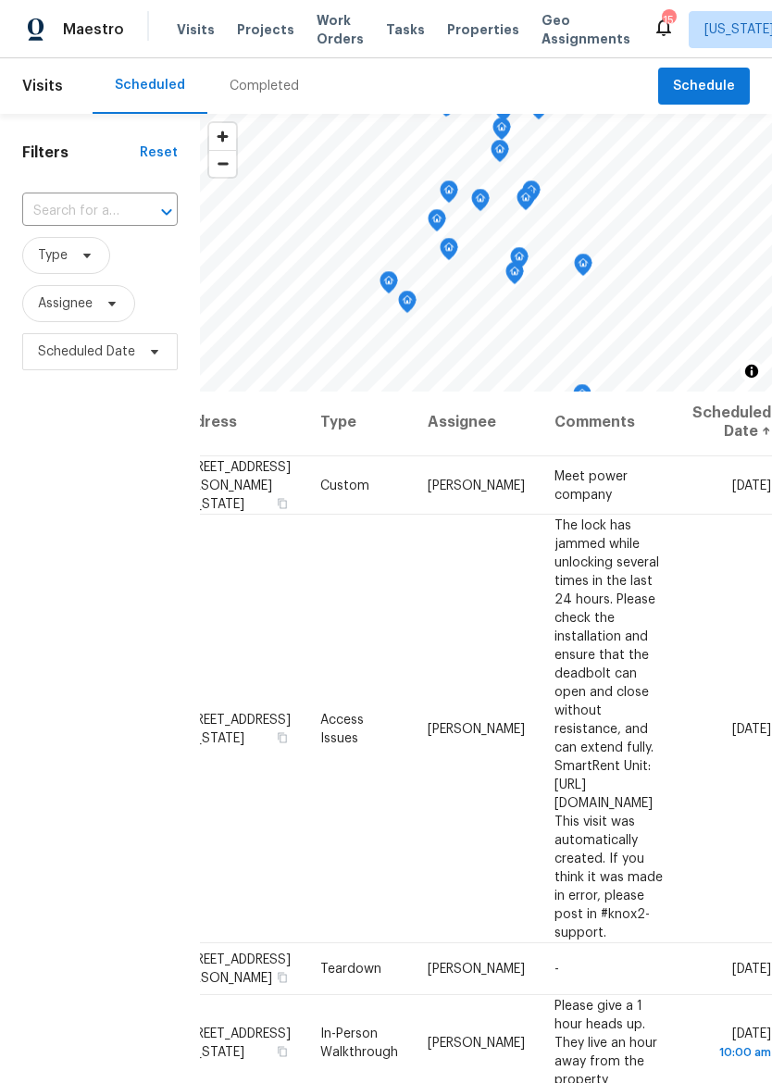
scroll to position [3, 175]
click at [0, 0] on icon at bounding box center [0, 0] width 0 height 0
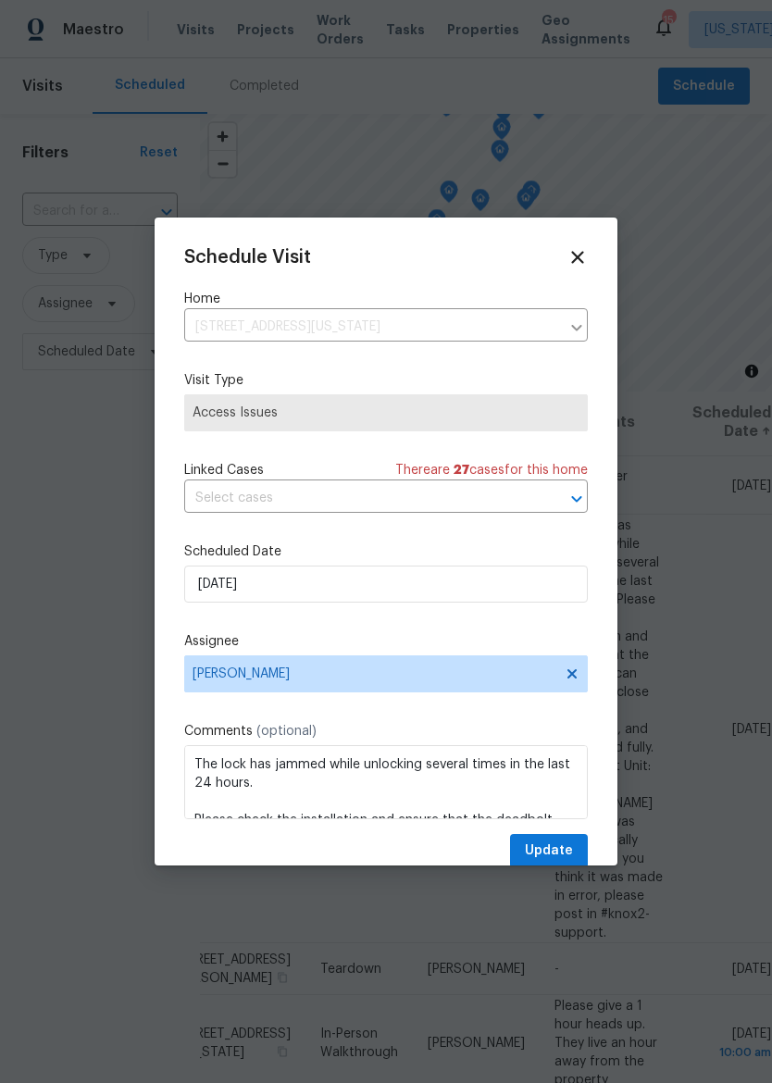
click at [578, 255] on icon at bounding box center [578, 257] width 20 height 20
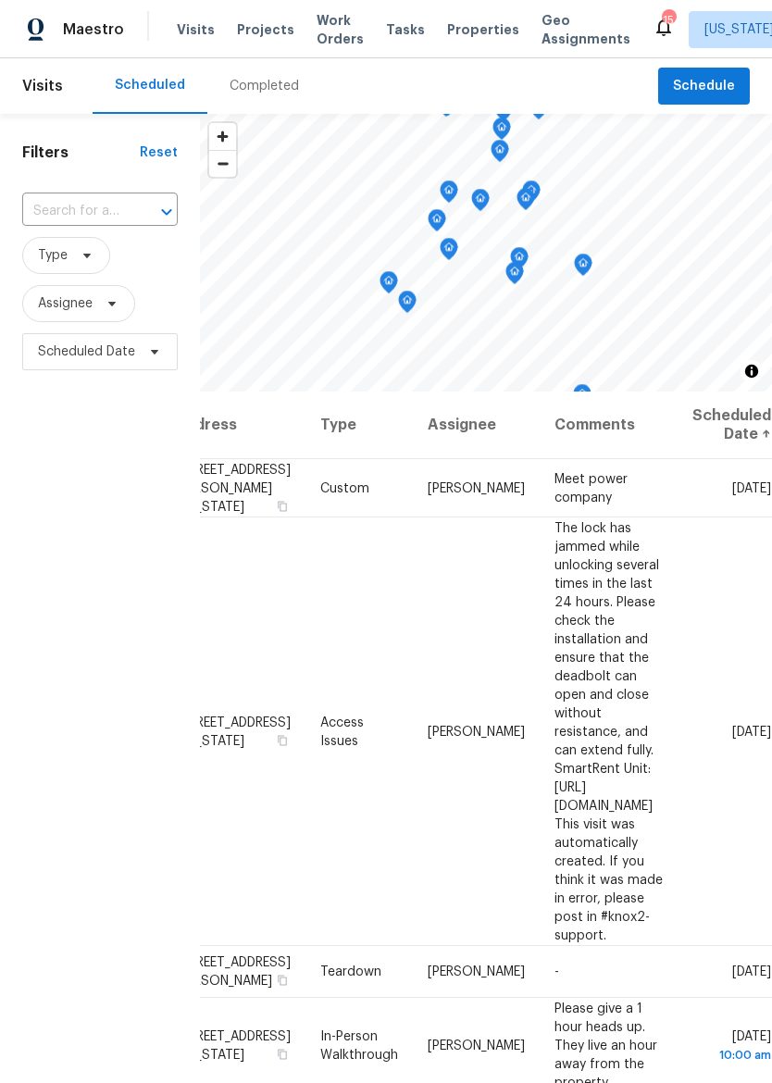
scroll to position [0, 175]
click at [0, 0] on icon at bounding box center [0, 0] width 0 height 0
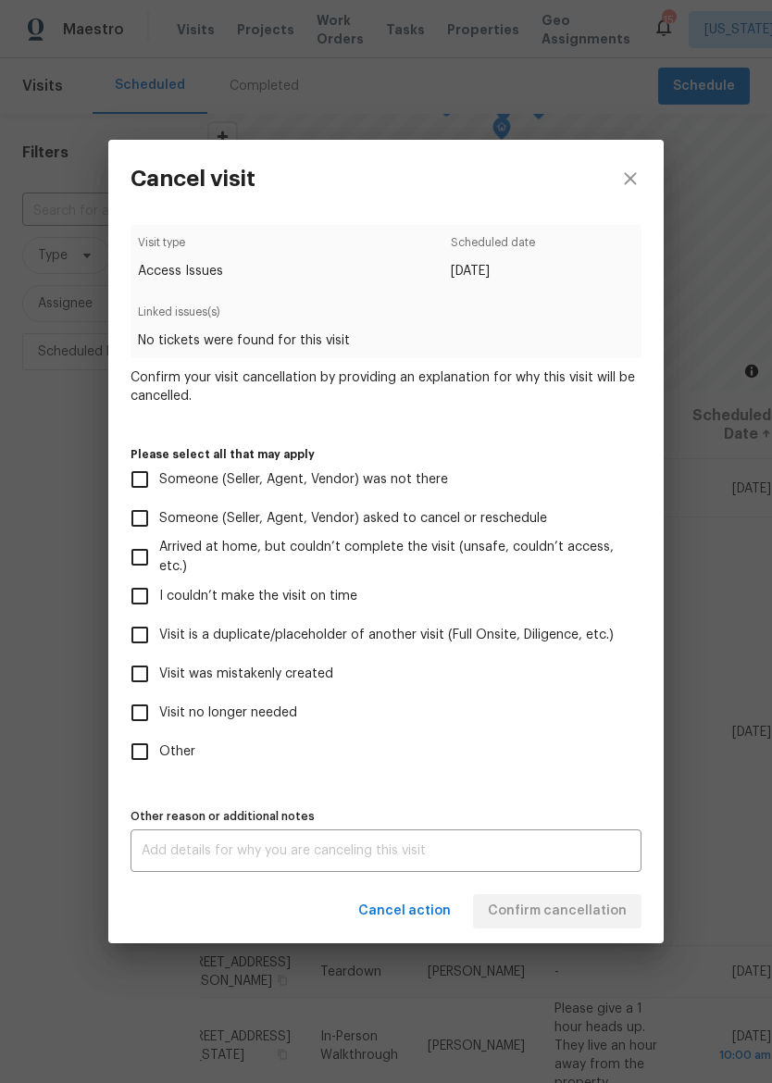
click at [305, 671] on span "Visit was mistakenly created" at bounding box center [246, 674] width 174 height 19
click at [159, 671] on input "Visit was mistakenly created" at bounding box center [139, 674] width 39 height 39
checkbox input "true"
click at [554, 909] on span "Confirm cancellation" at bounding box center [557, 911] width 139 height 23
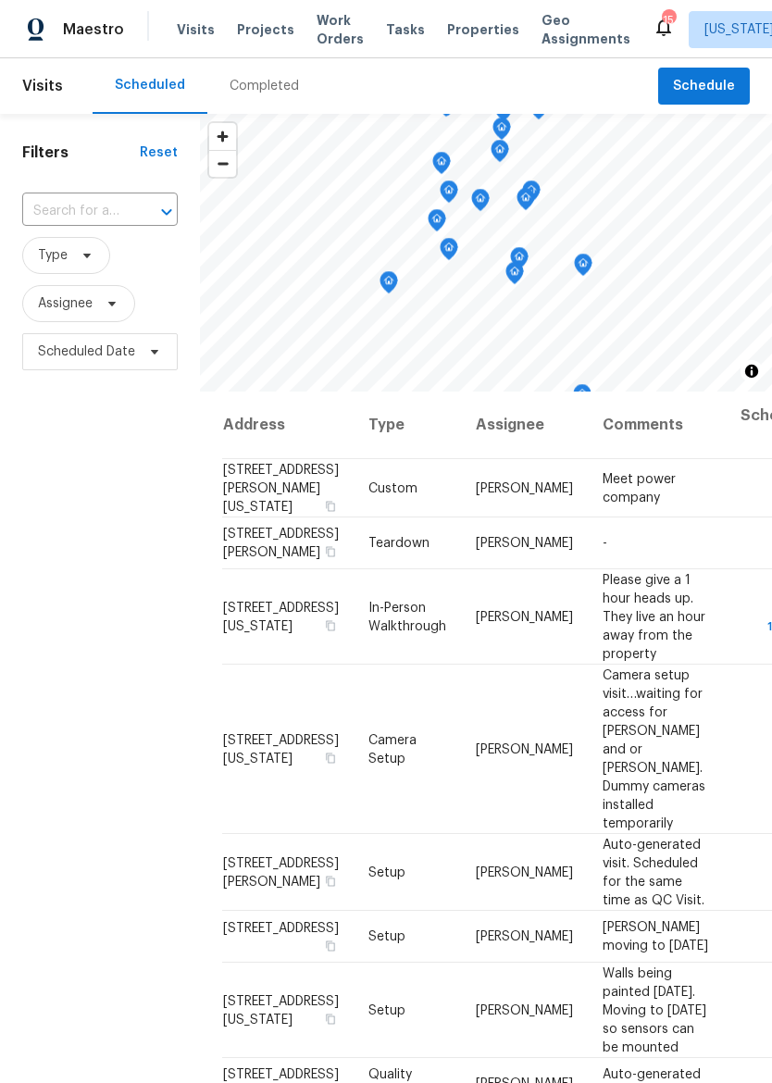
scroll to position [0, 0]
click at [453, 38] on span "Properties" at bounding box center [483, 29] width 72 height 19
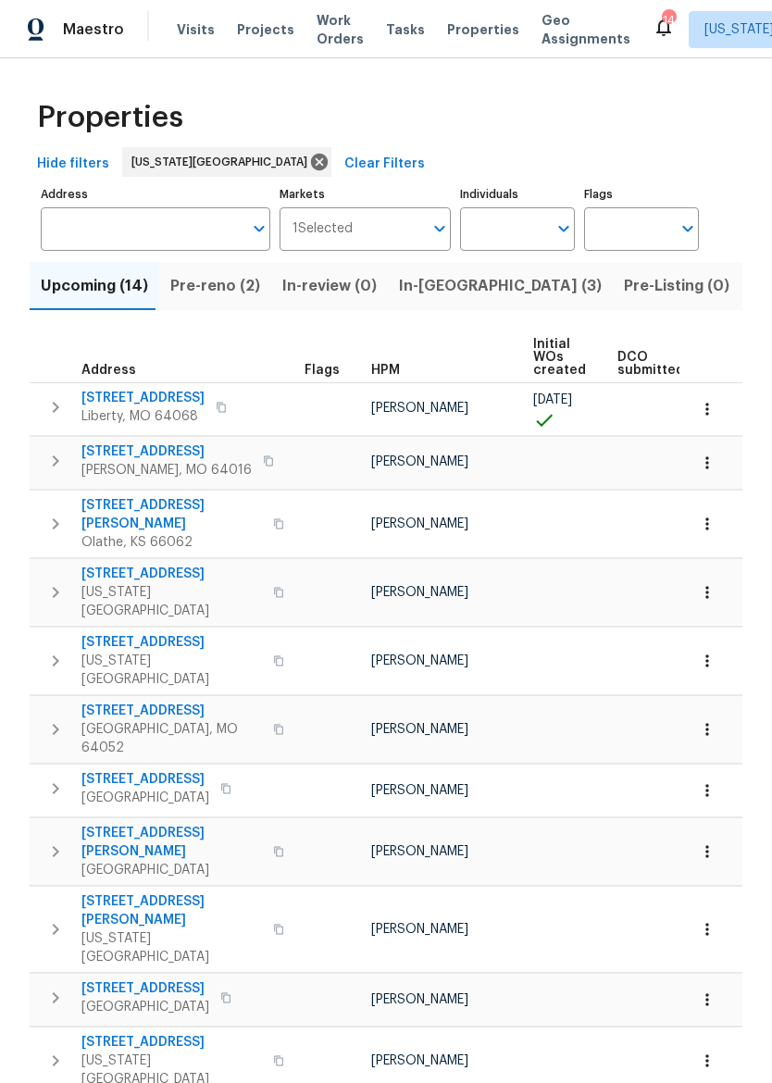
click at [119, 249] on input "Address" at bounding box center [142, 229] width 202 height 44
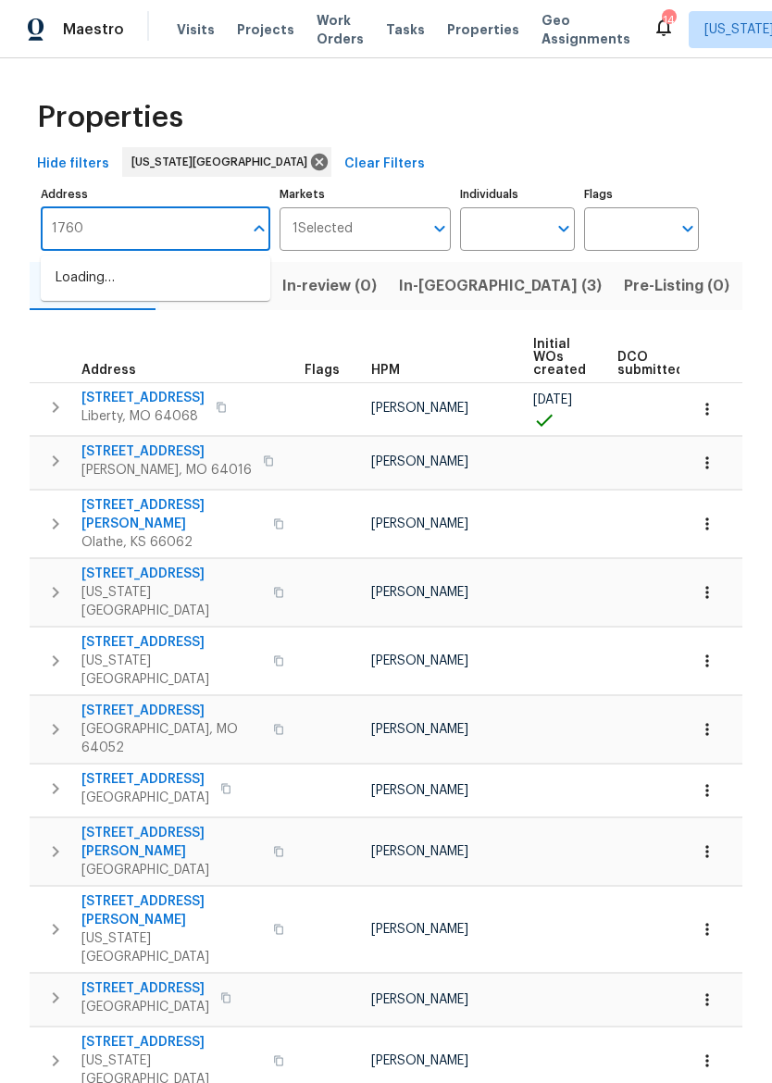
type input "17604"
click at [170, 294] on li "[STREET_ADDRESS]" at bounding box center [156, 278] width 230 height 31
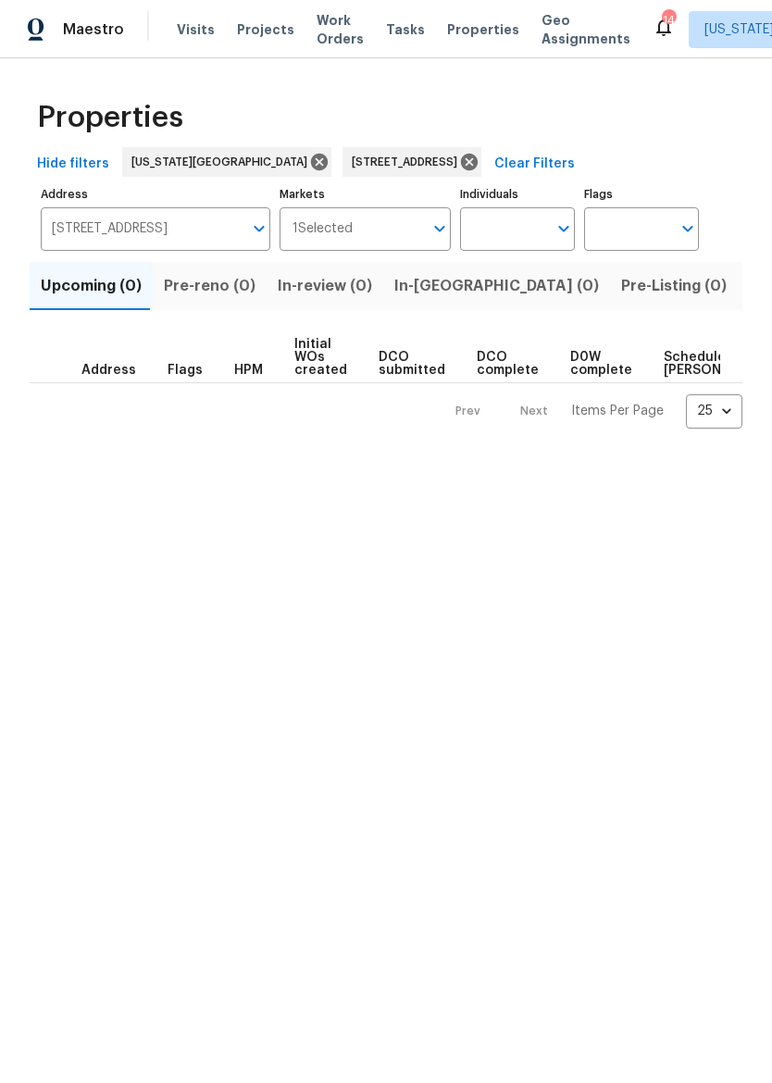
click at [749, 291] on span "Listed (1)" at bounding box center [782, 286] width 67 height 26
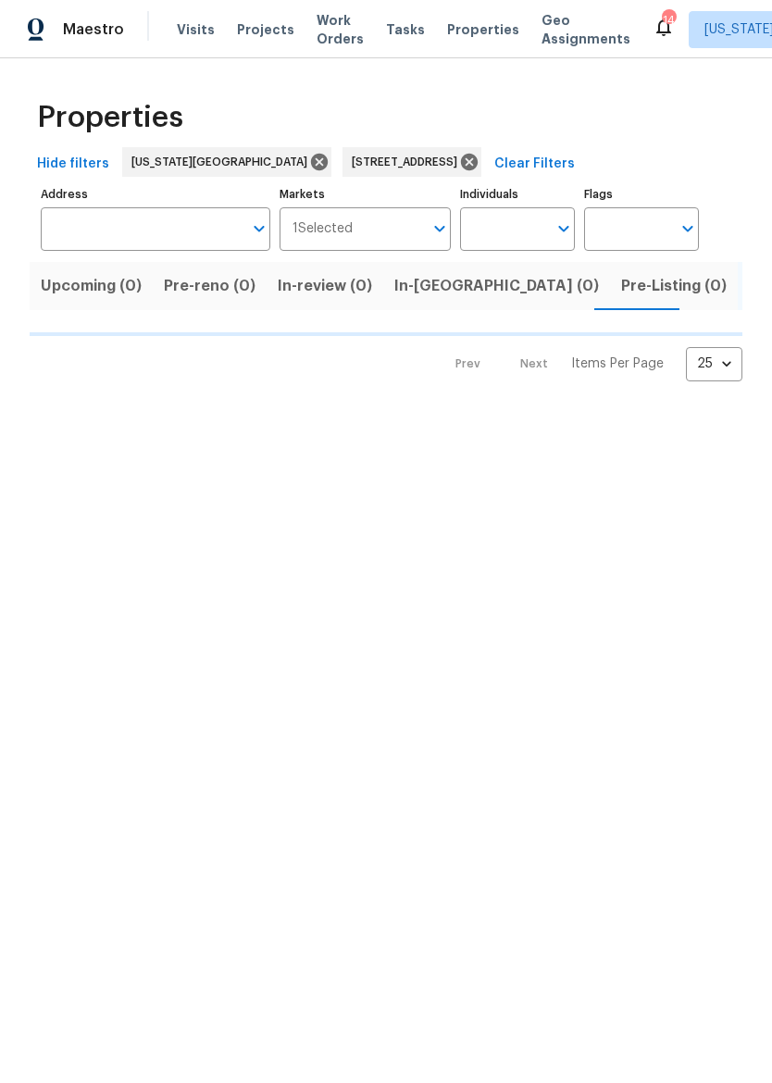
type input "[STREET_ADDRESS]"
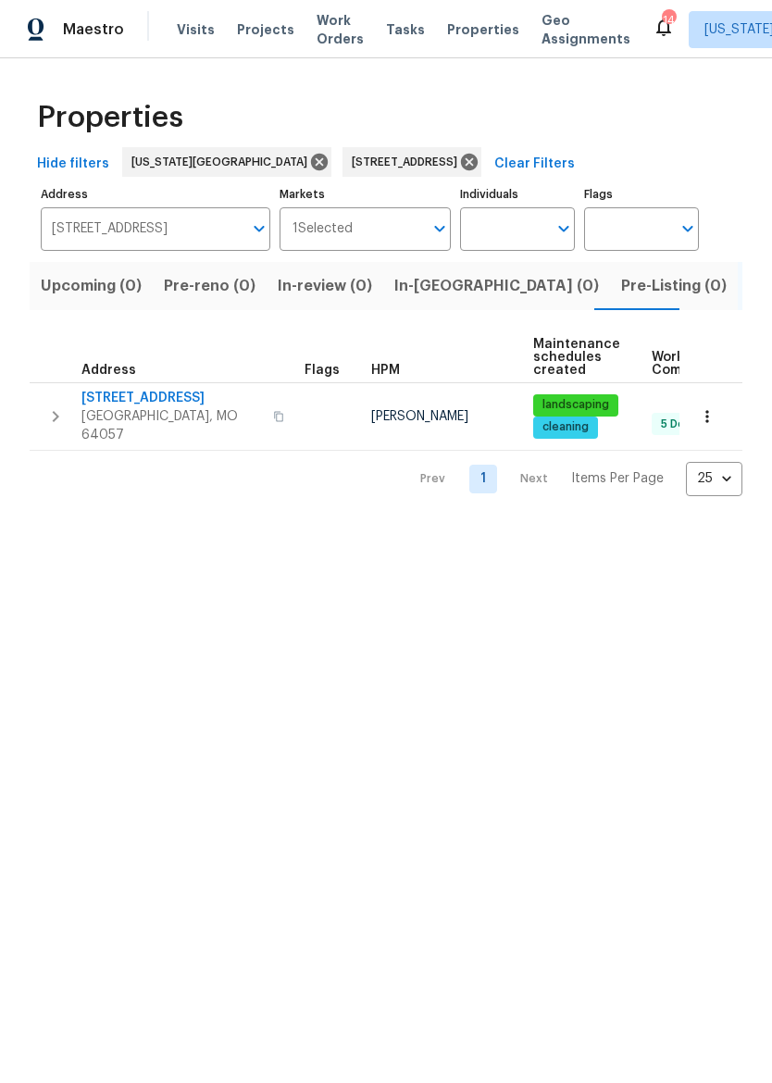
click at [188, 401] on span "[STREET_ADDRESS]" at bounding box center [171, 398] width 181 height 19
